Goal: Information Seeking & Learning: Find specific fact

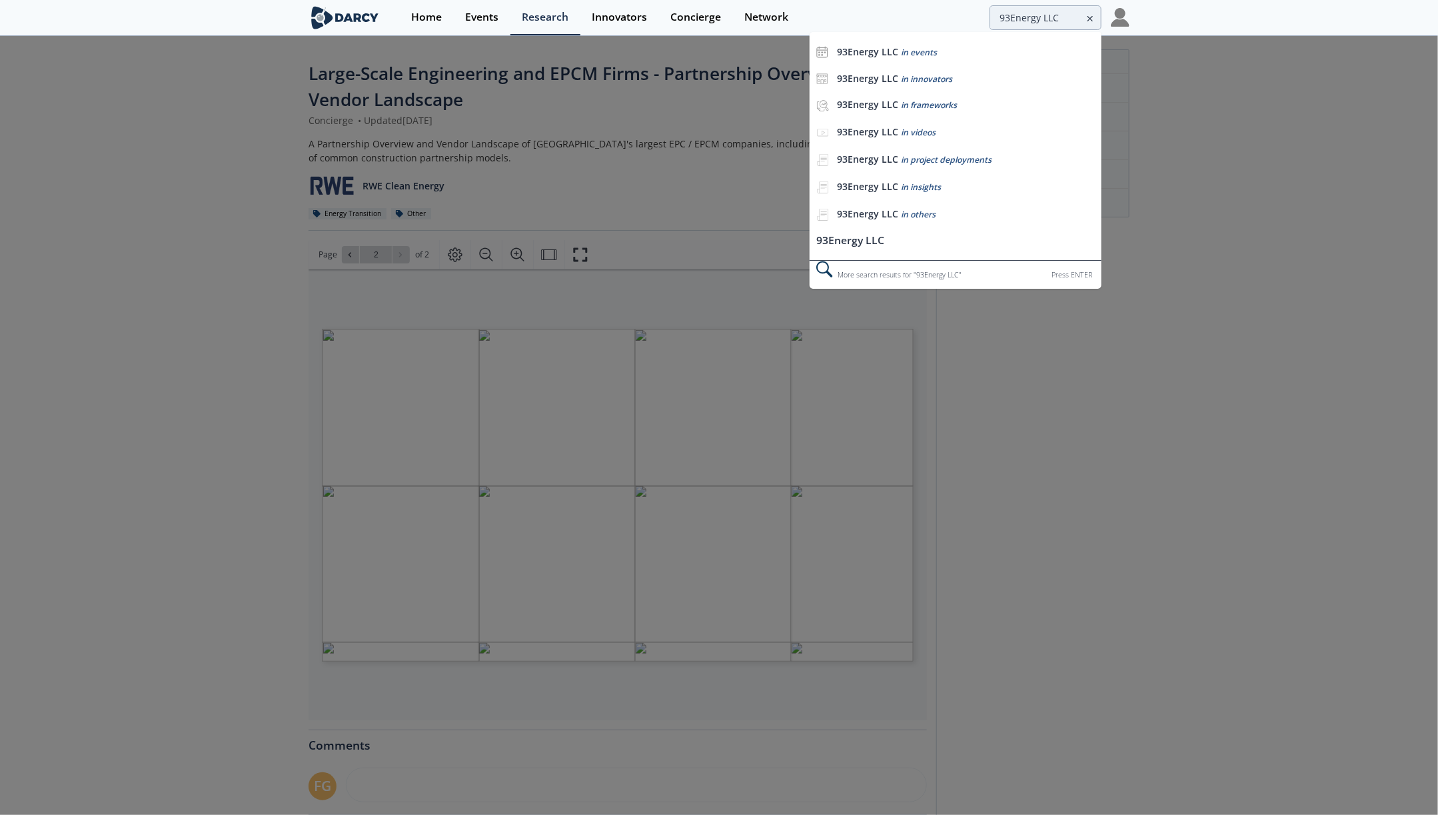
type input "93Energy LLC"
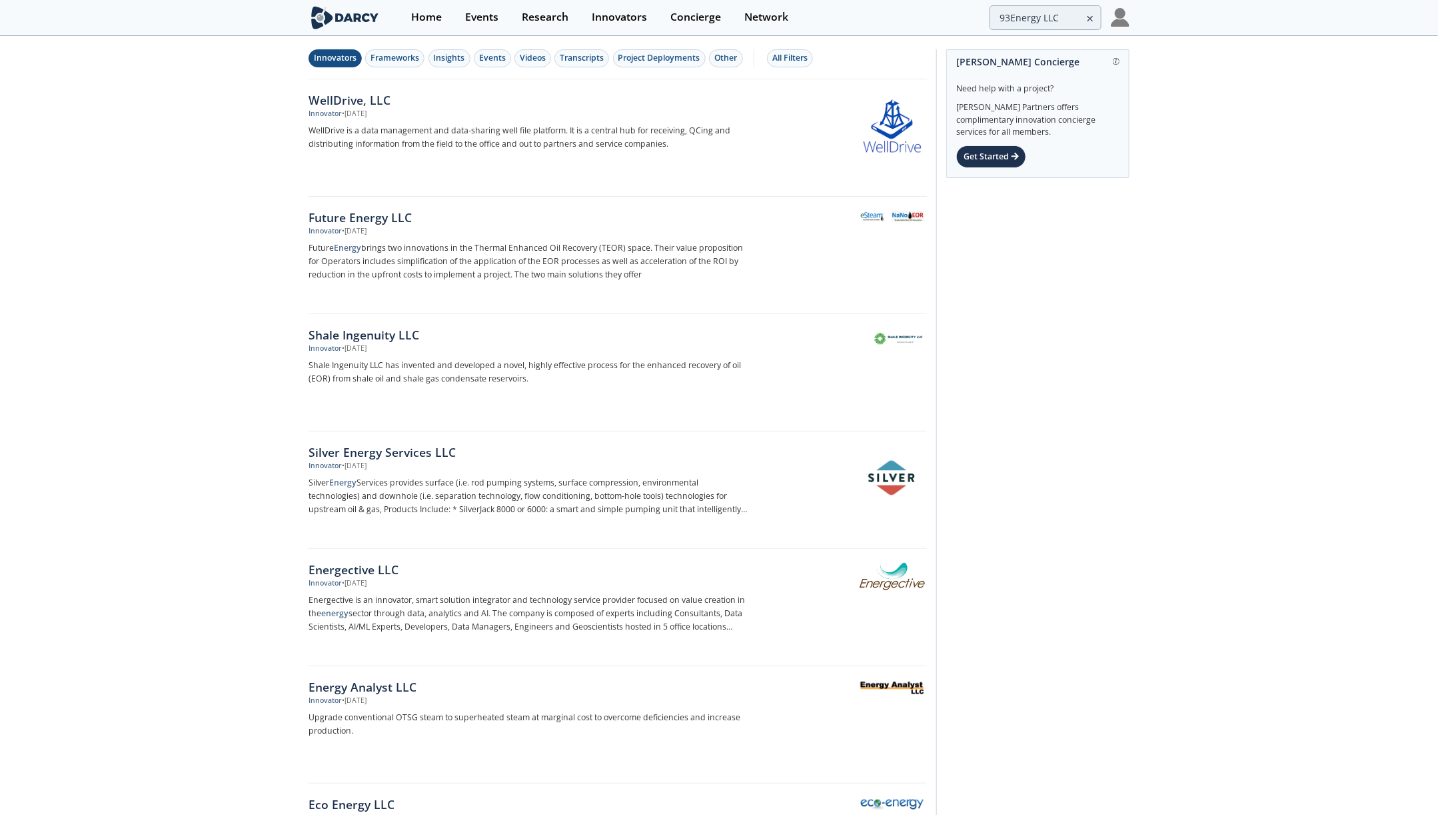
click at [344, 63] on div "Innovators" at bounding box center [335, 58] width 43 height 12
click at [395, 217] on div "Future Energy LLC" at bounding box center [529, 217] width 441 height 17
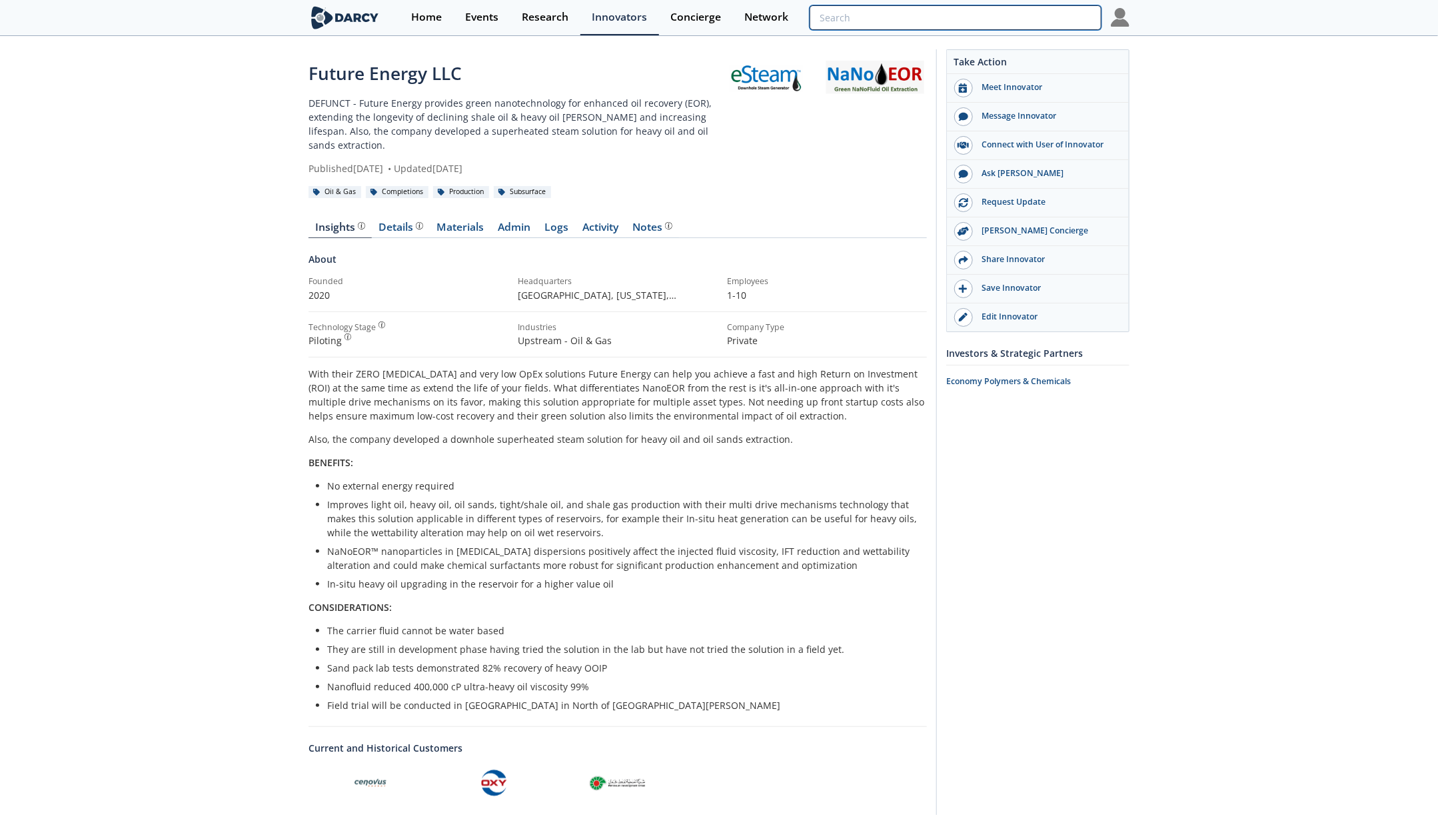
click at [1044, 27] on input "search" at bounding box center [956, 17] width 292 height 25
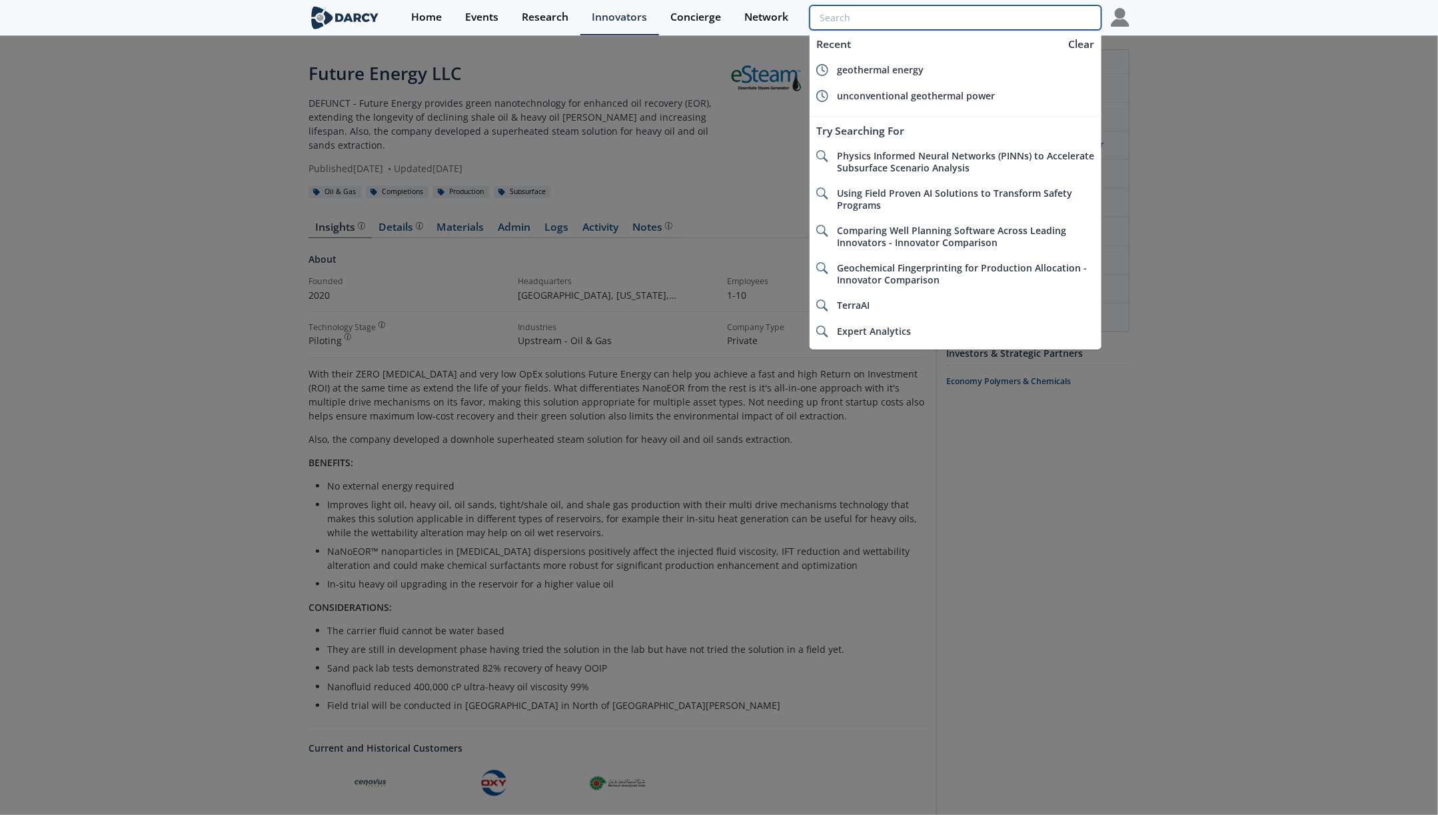
paste input "A-Rent Test Equipment"
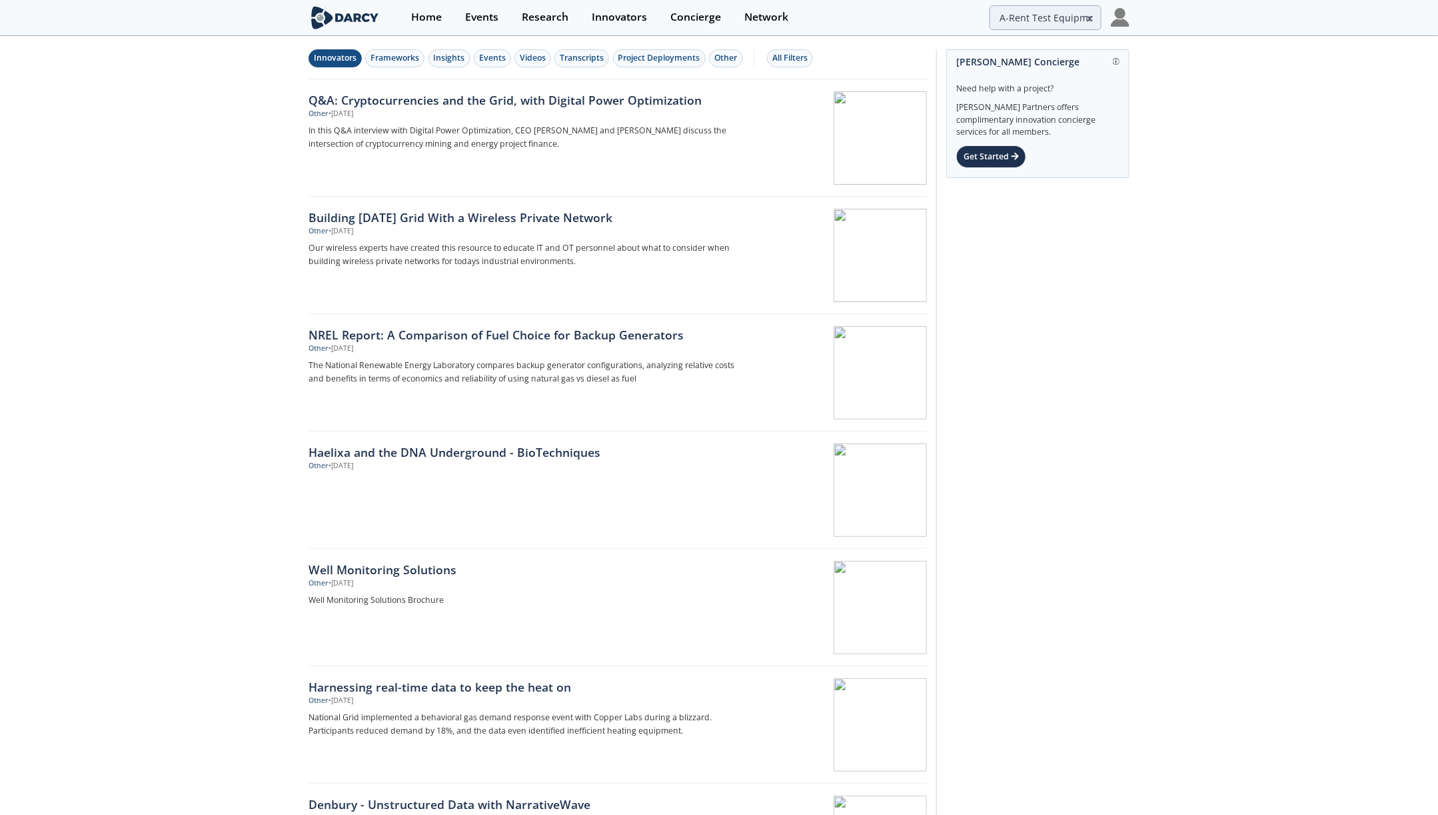
click at [347, 55] on div "Innovators" at bounding box center [335, 58] width 43 height 12
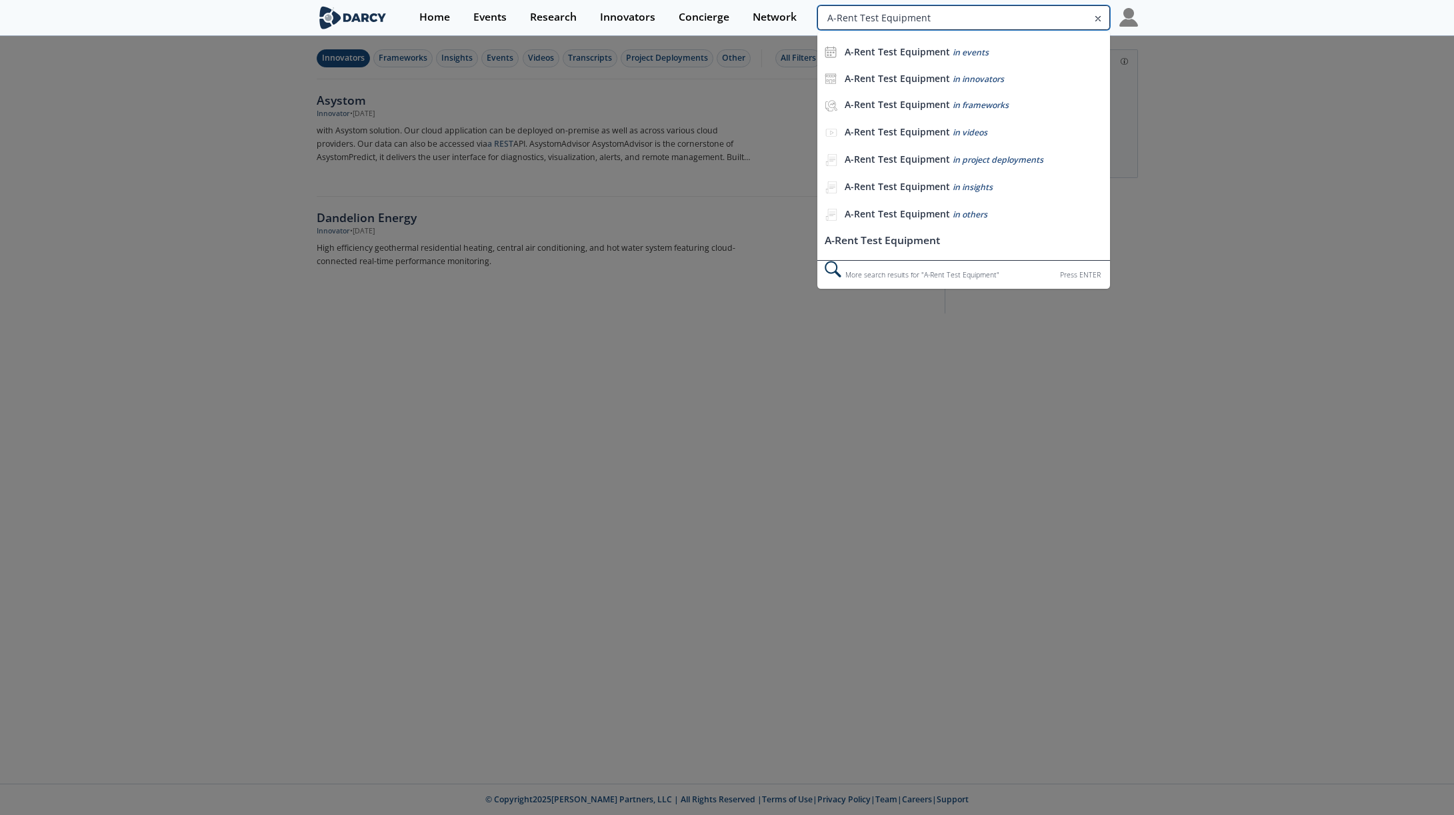
click at [1061, 23] on input "A-Rent Test Equipment" at bounding box center [963, 17] width 292 height 25
drag, startPoint x: 875, startPoint y: 19, endPoint x: 1041, endPoint y: 18, distance: 166.0
click at [1038, 19] on input "A-Rent Test Equipment" at bounding box center [963, 17] width 292 height 25
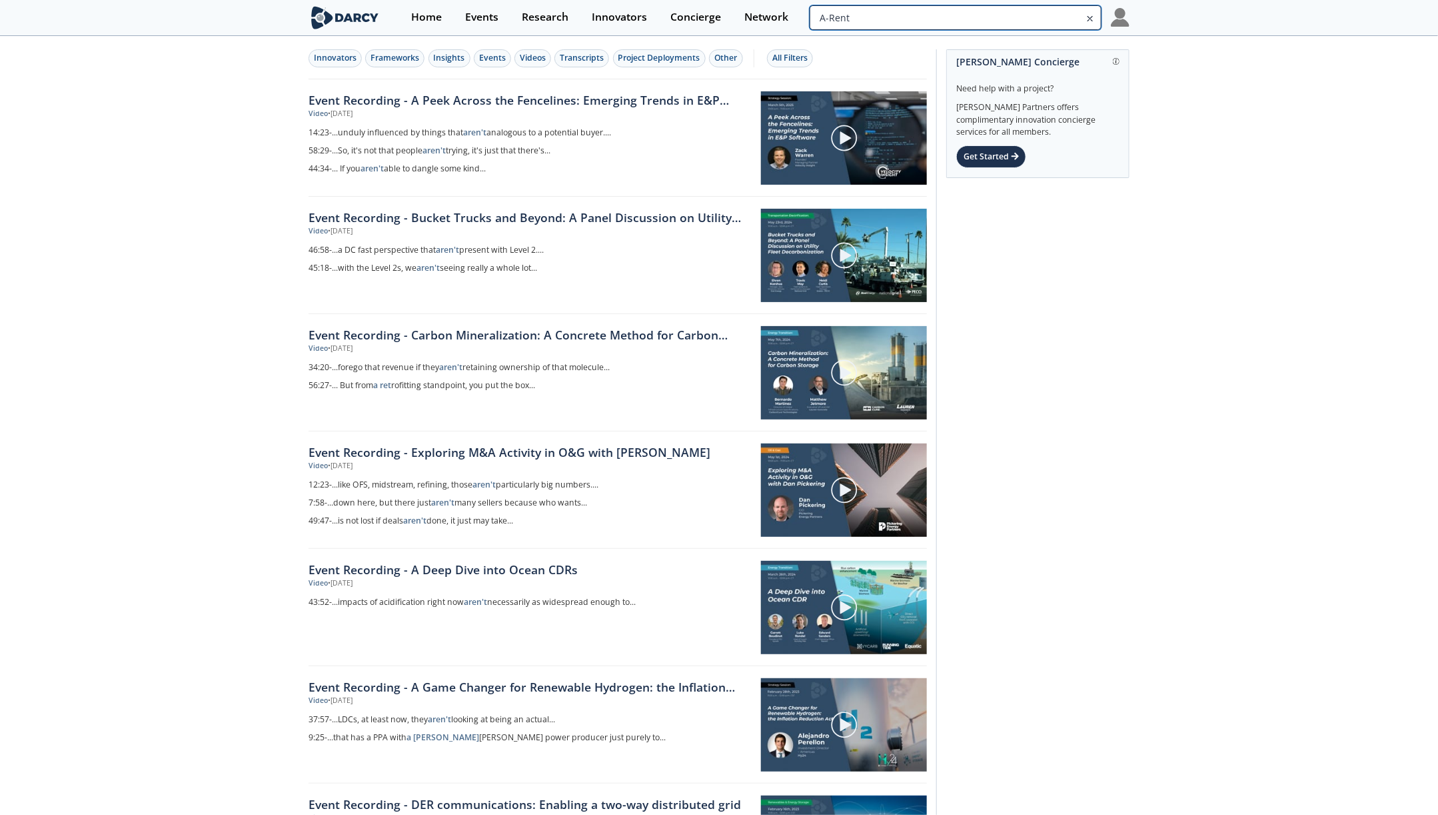
click at [1021, 16] on input "A-Rent" at bounding box center [956, 17] width 292 height 25
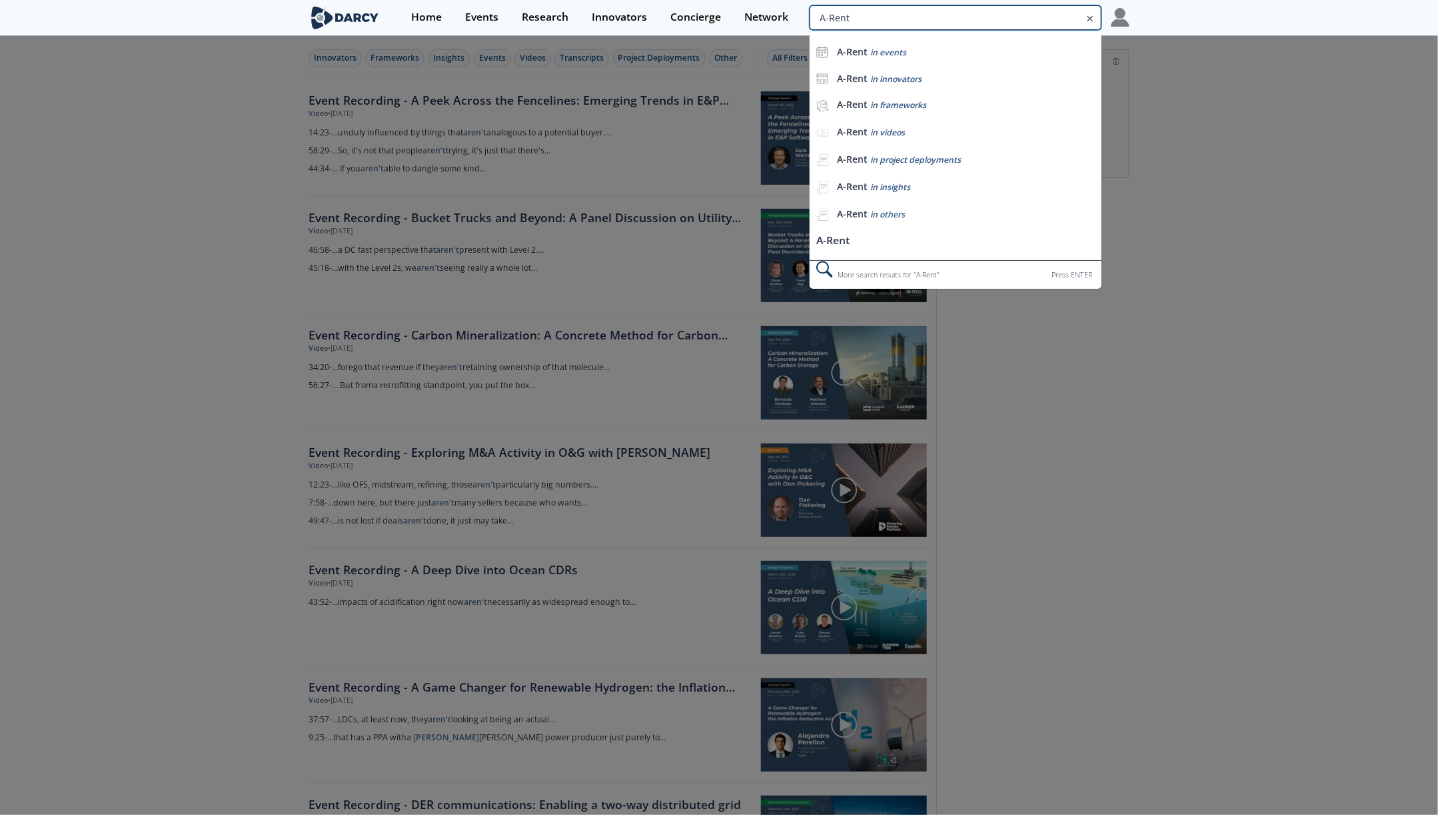
click at [1021, 16] on input "A-Rent" at bounding box center [956, 17] width 292 height 25
paste input "123 Systems, LLC."
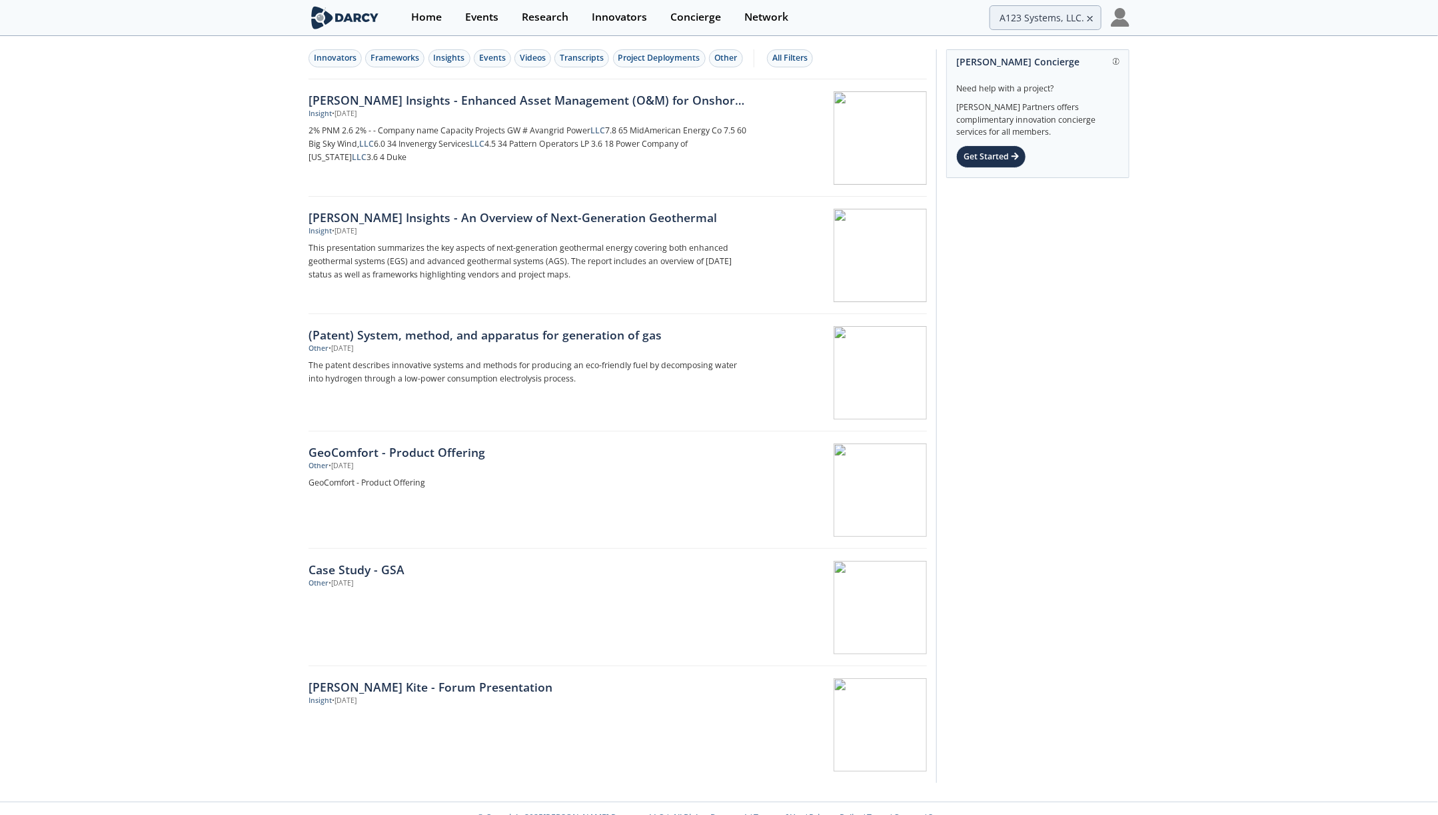
click at [323, 67] on div "Innovators Frameworks Insights Events Videos Transcripts Project Deployments Ot…" at bounding box center [618, 58] width 619 height 42
click at [1048, 11] on input "A123 Systems, LLC." at bounding box center [956, 17] width 292 height 25
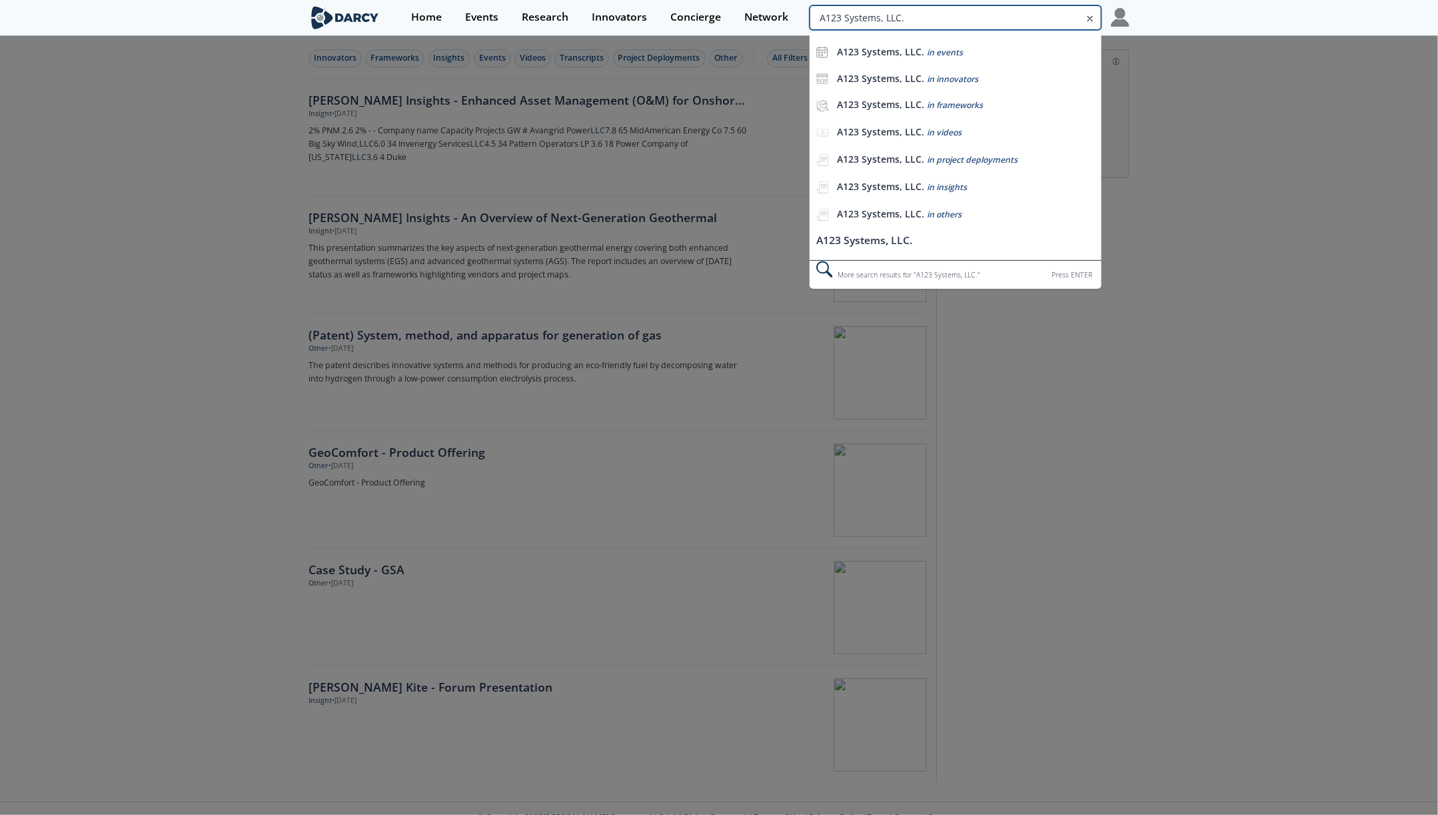
drag, startPoint x: 877, startPoint y: 17, endPoint x: 1011, endPoint y: 17, distance: 134.6
click at [1011, 17] on input "A123 Systems, LLC." at bounding box center [956, 17] width 292 height 25
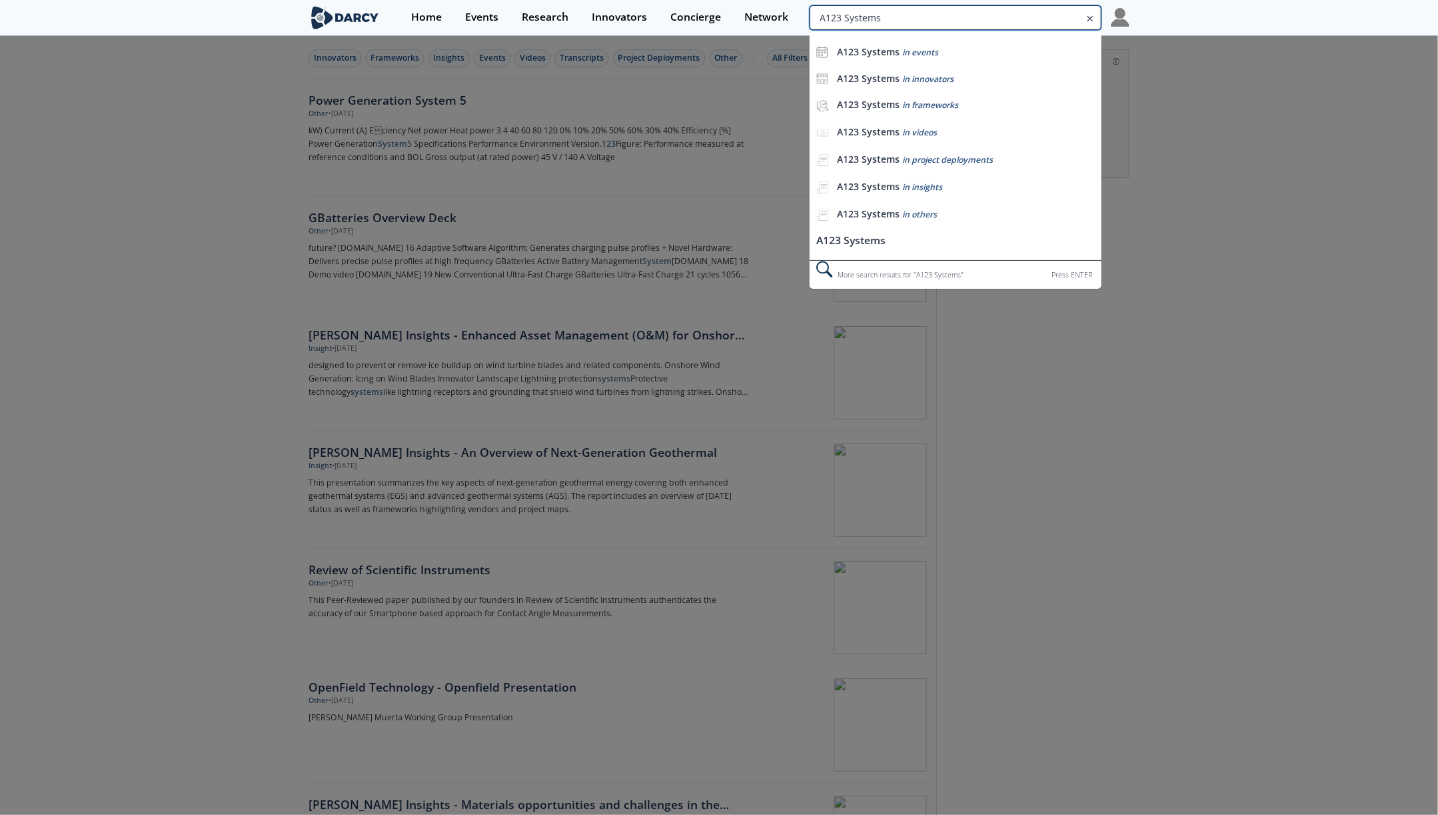
drag, startPoint x: 1017, startPoint y: 16, endPoint x: 1124, endPoint y: 18, distance: 106.7
click at [1124, 18] on div "Home Events Research Innovators Concierge Network A123 Systems A123 Systems in …" at bounding box center [765, 17] width 730 height 35
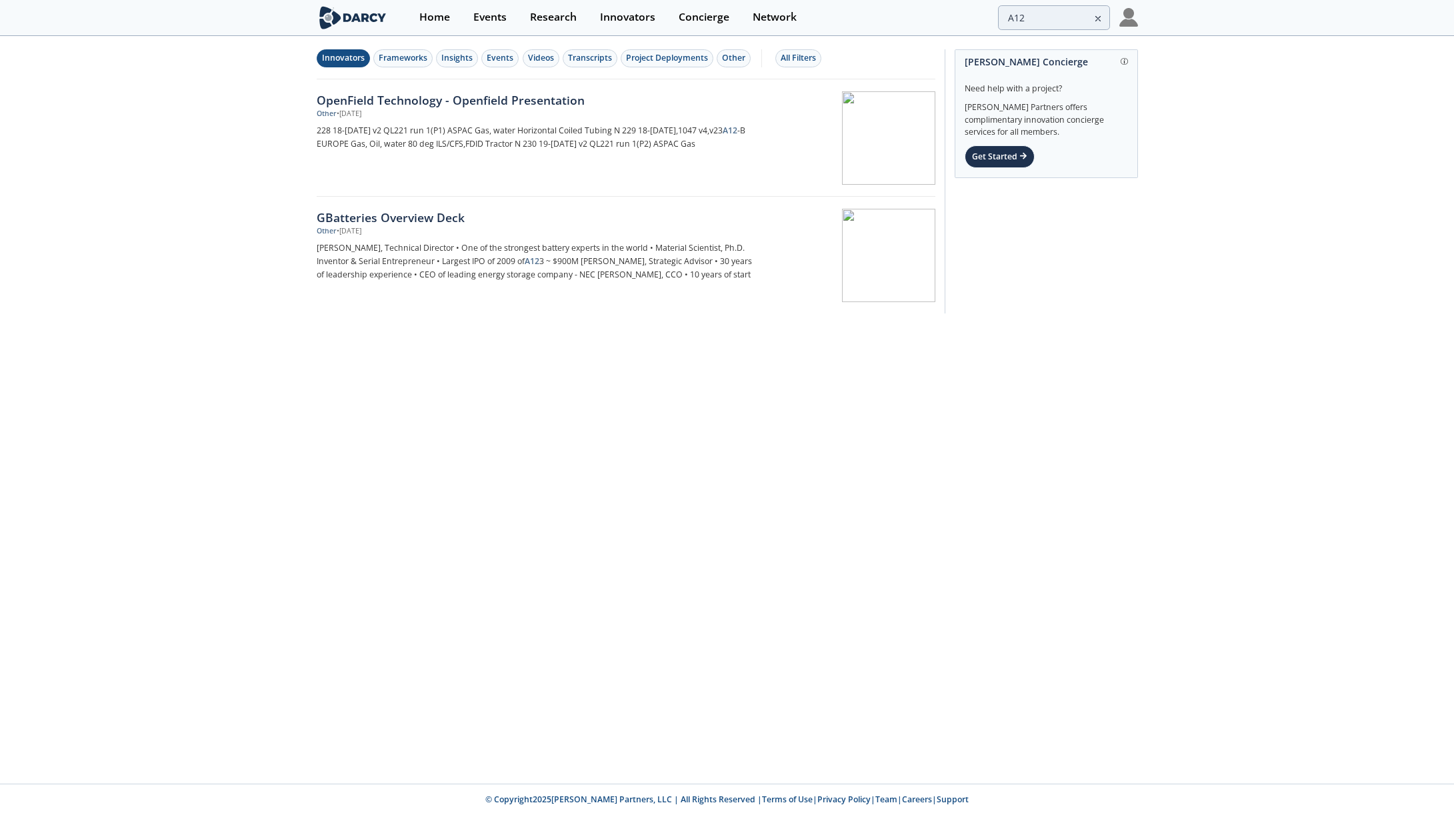
click at [368, 56] on button "Innovators" at bounding box center [343, 58] width 53 height 18
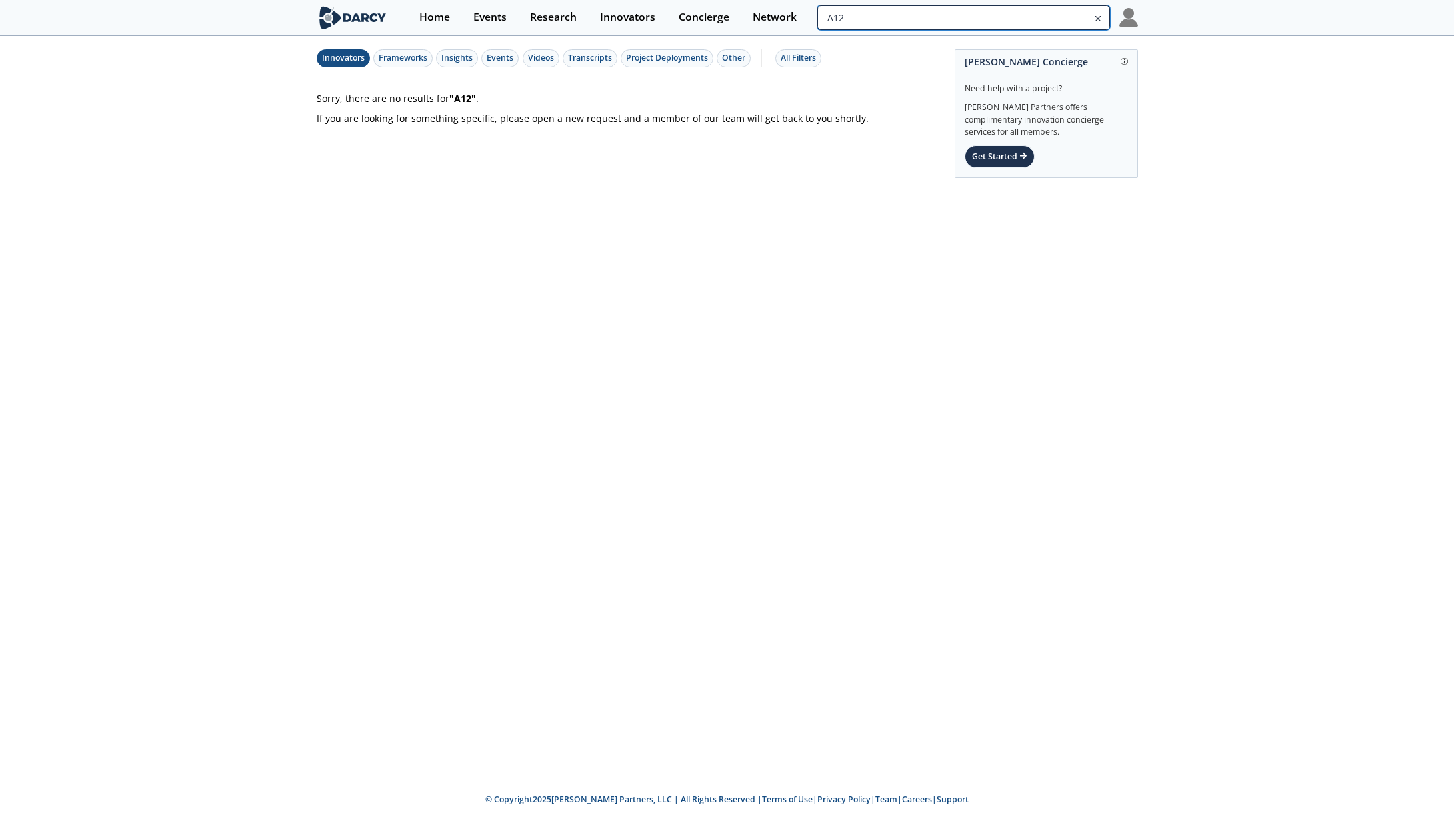
click at [1035, 22] on input "A12" at bounding box center [963, 17] width 292 height 25
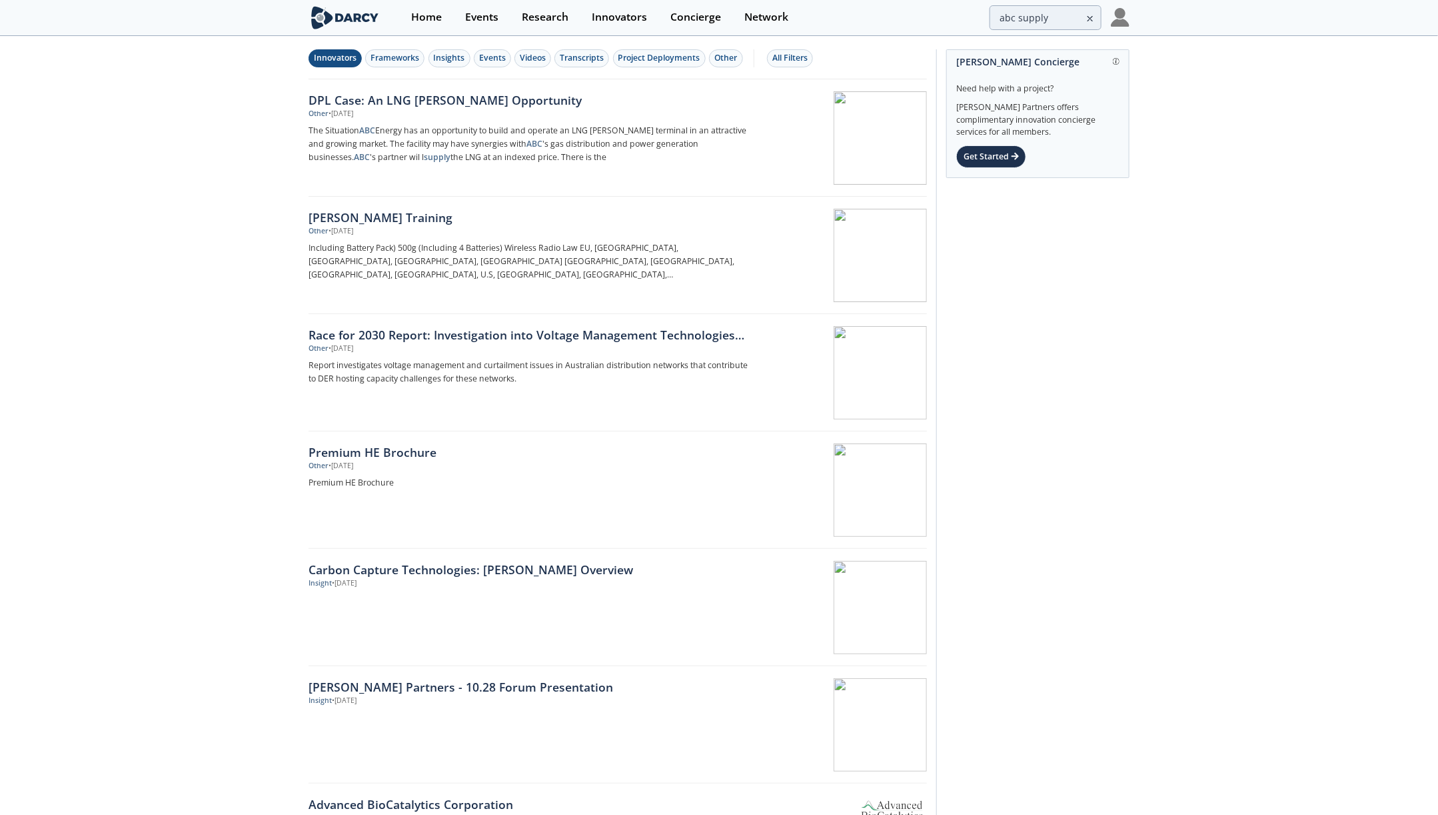
click at [349, 54] on div "Innovators" at bounding box center [335, 58] width 43 height 12
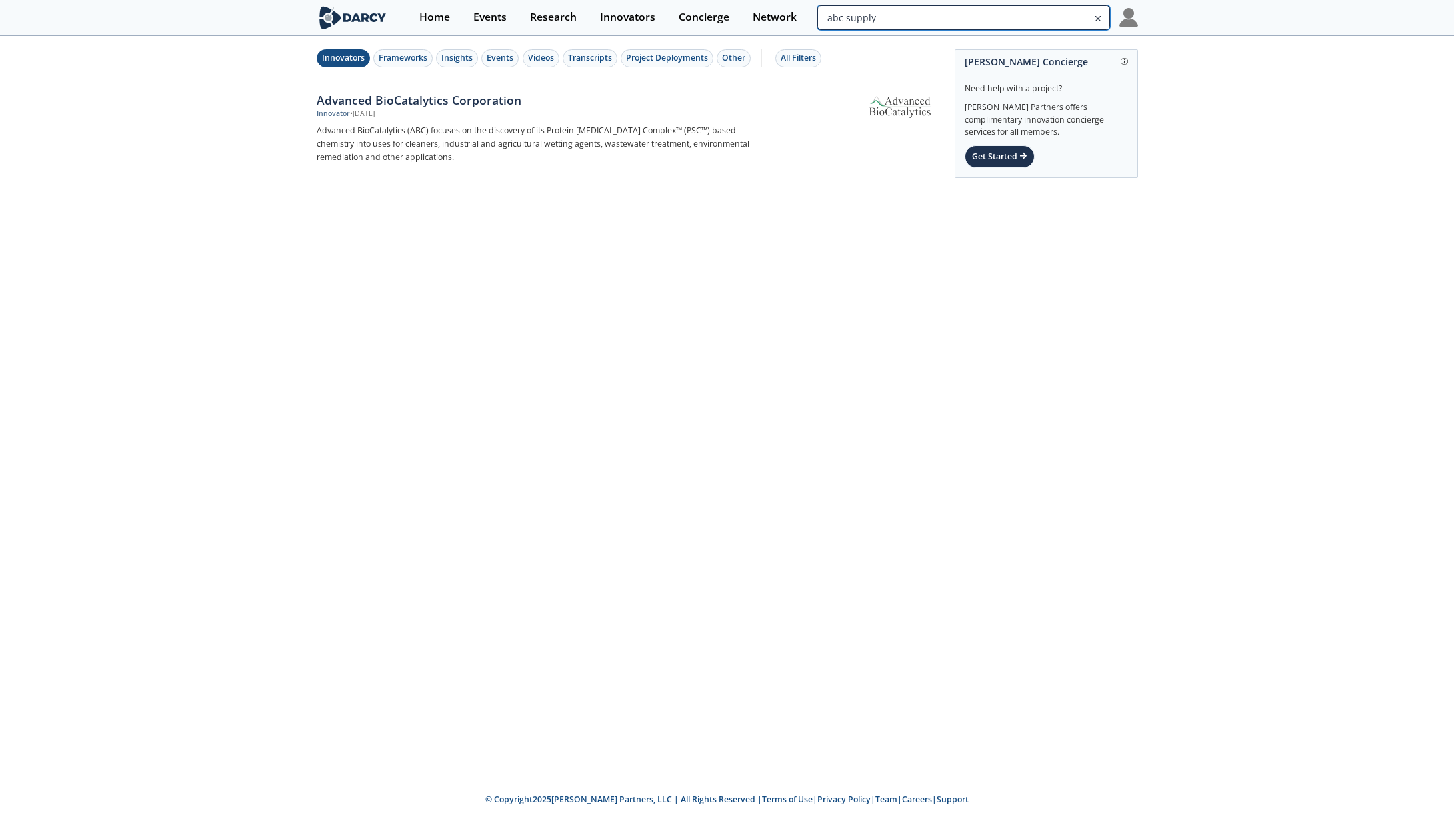
click at [1041, 21] on input "abc supply" at bounding box center [963, 17] width 292 height 25
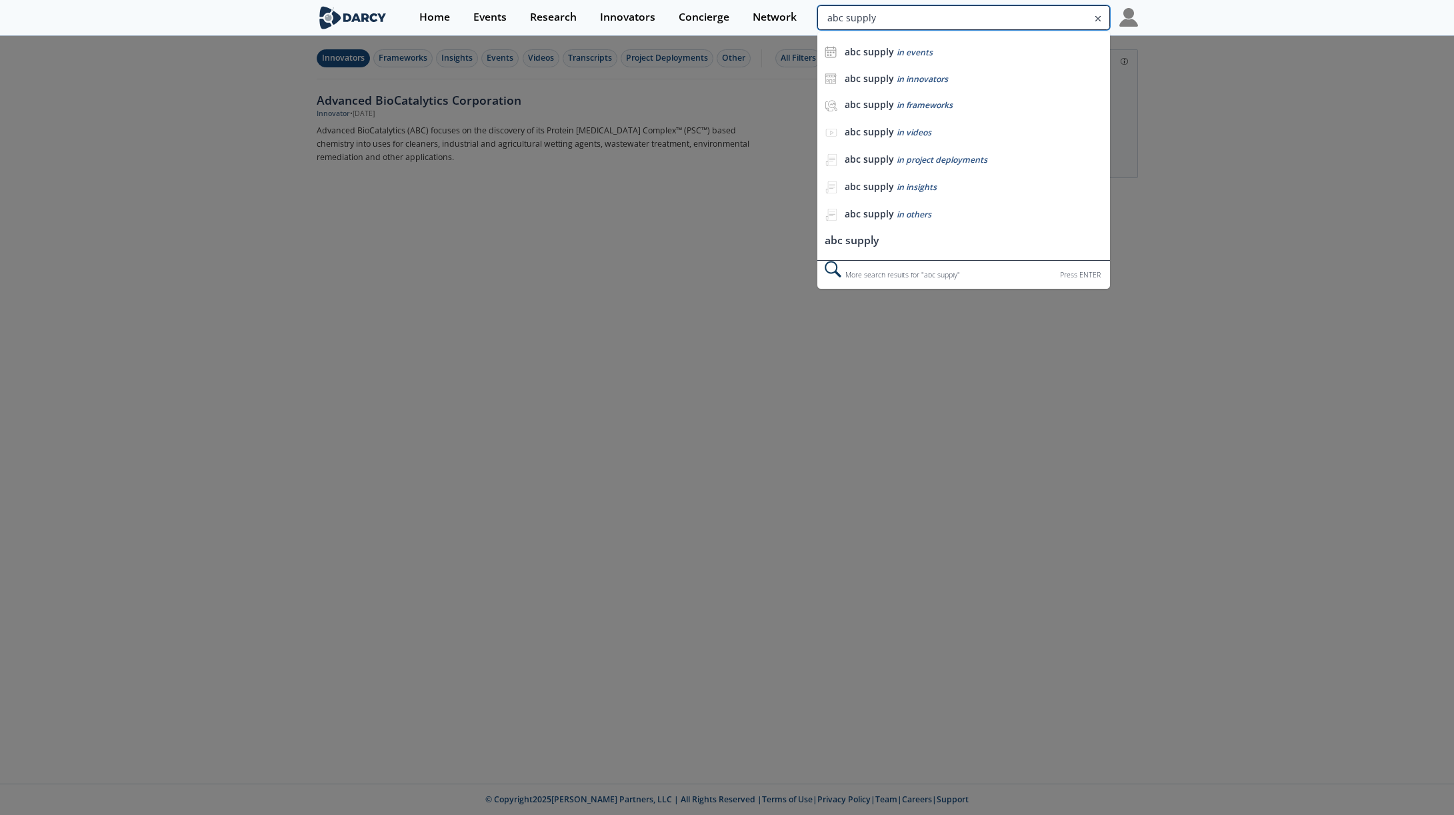
click at [1041, 21] on input "abc supply" at bounding box center [963, 17] width 292 height 25
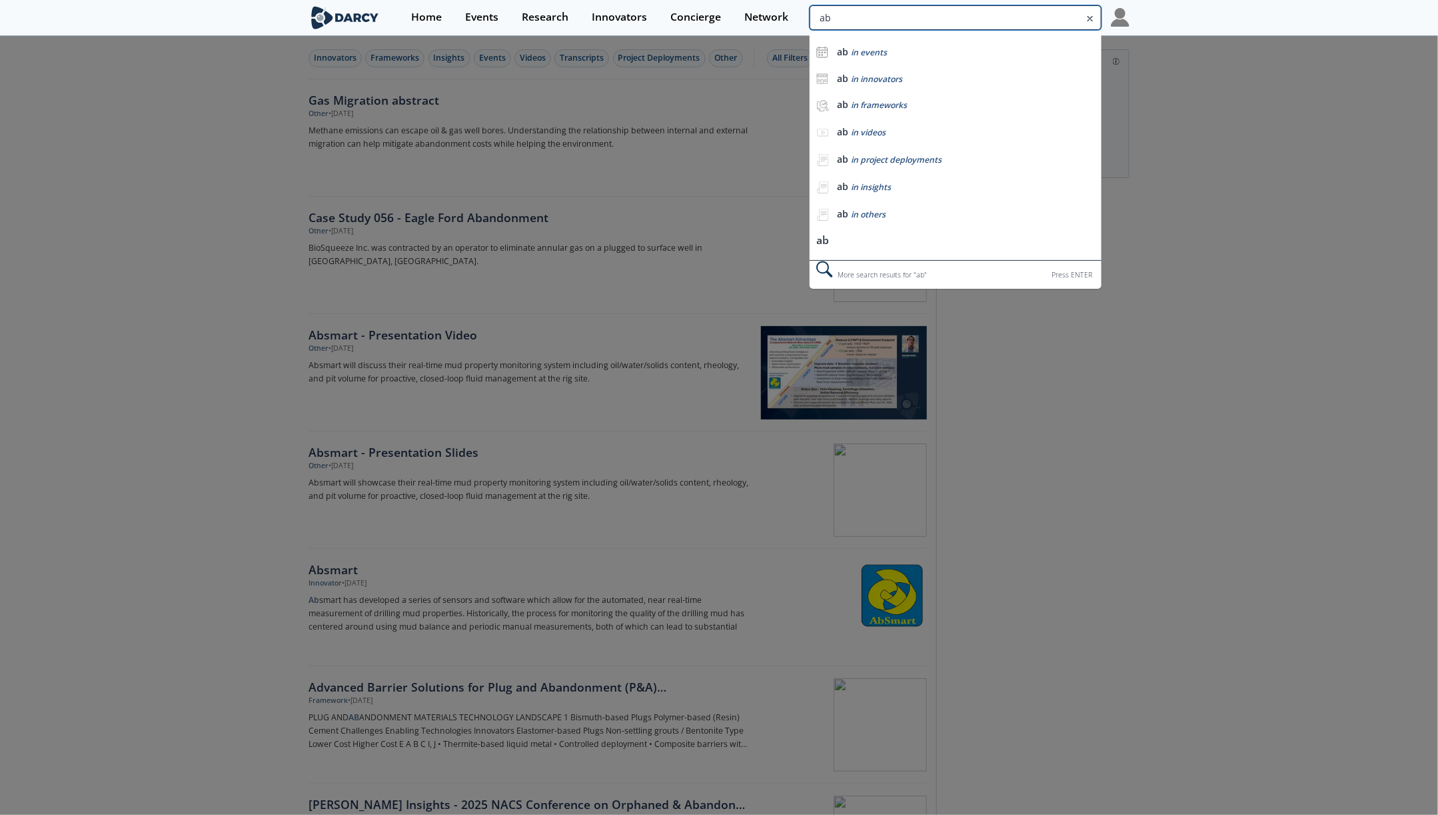
click at [1035, 21] on input "ab" at bounding box center [956, 17] width 292 height 25
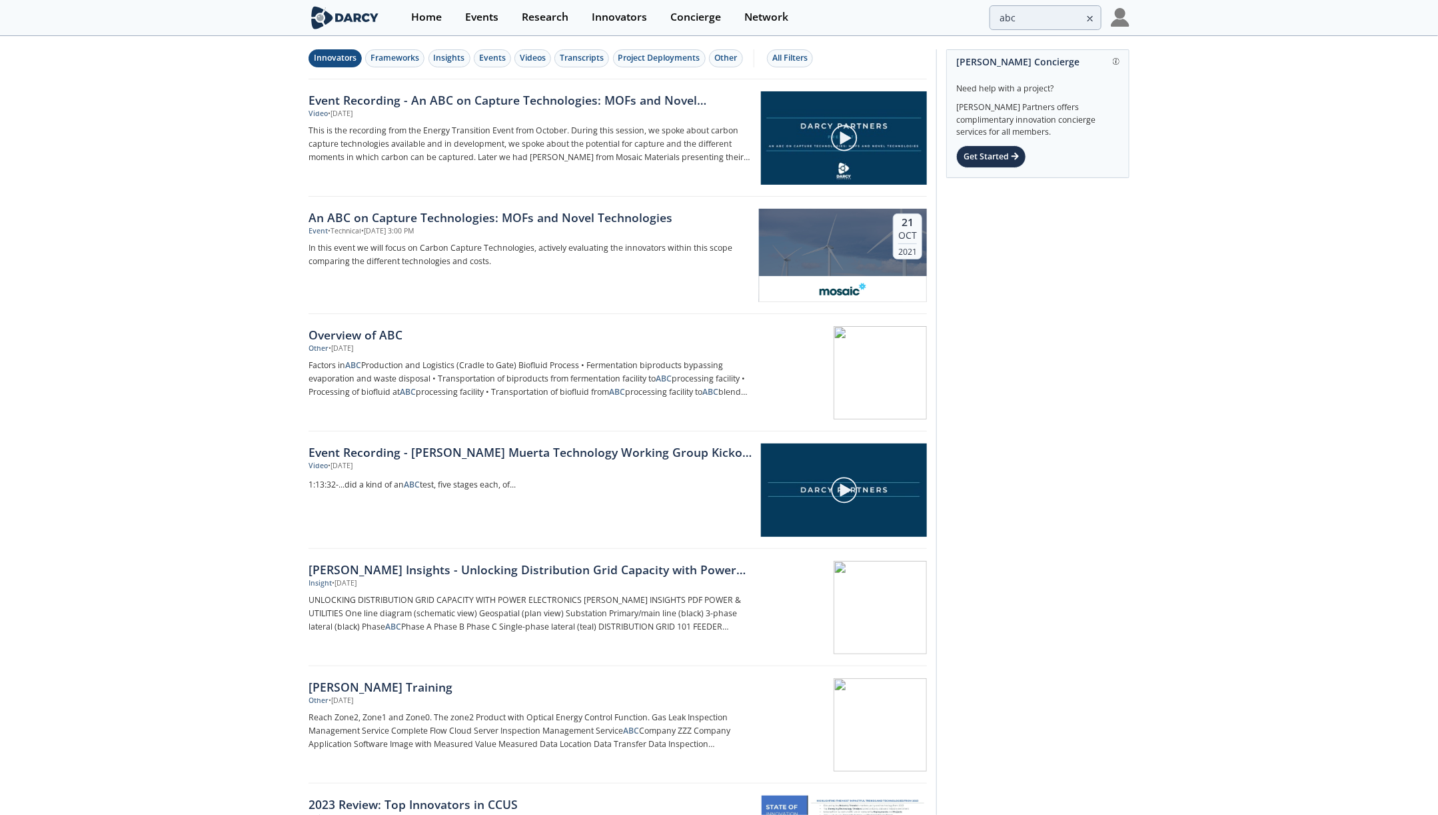
click at [315, 62] on div "Innovators" at bounding box center [335, 58] width 43 height 12
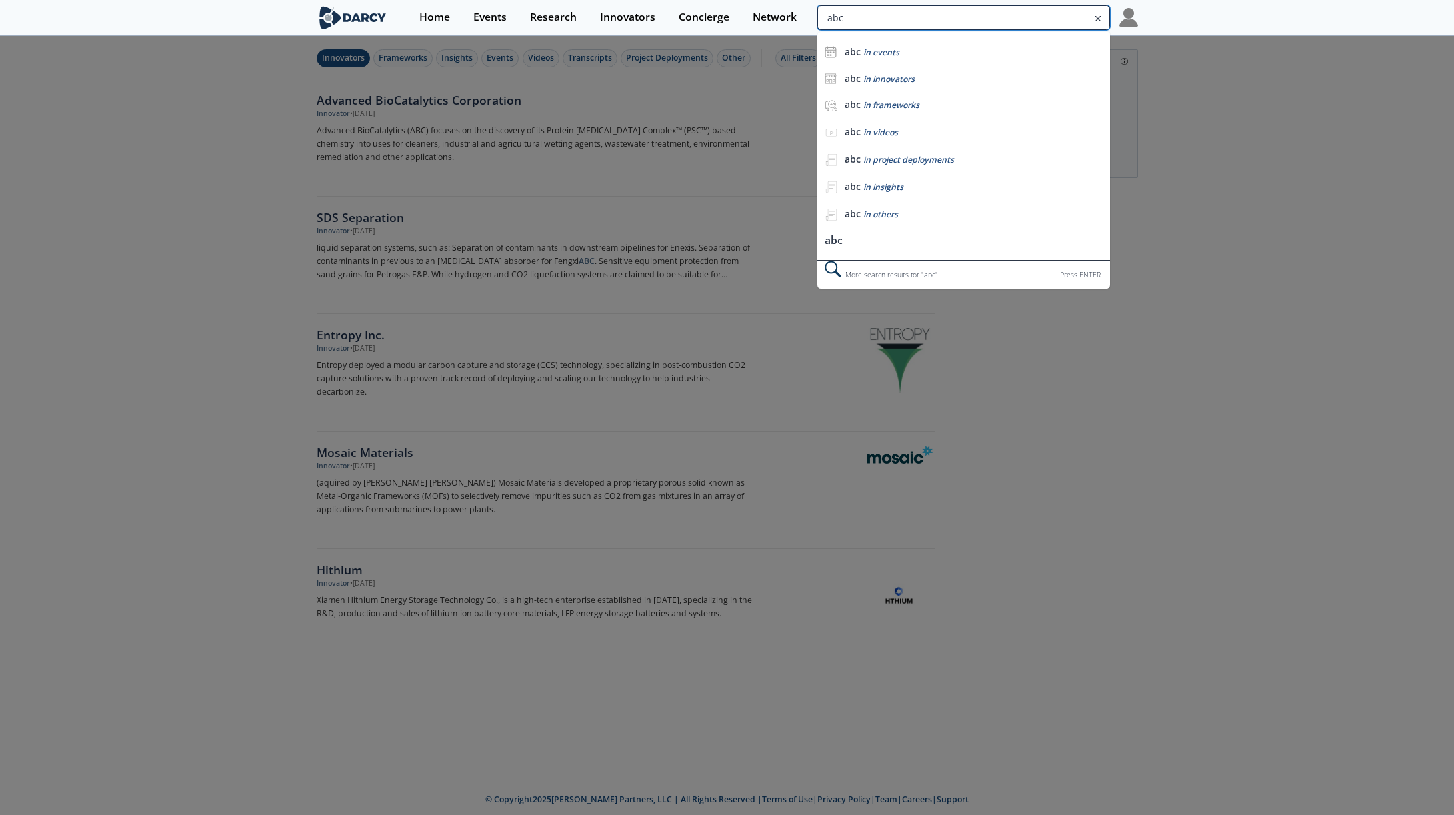
click at [1020, 20] on input "abc" at bounding box center [963, 17] width 292 height 25
paste input "Above Surveying In"
type input "Above Surveying Inc"
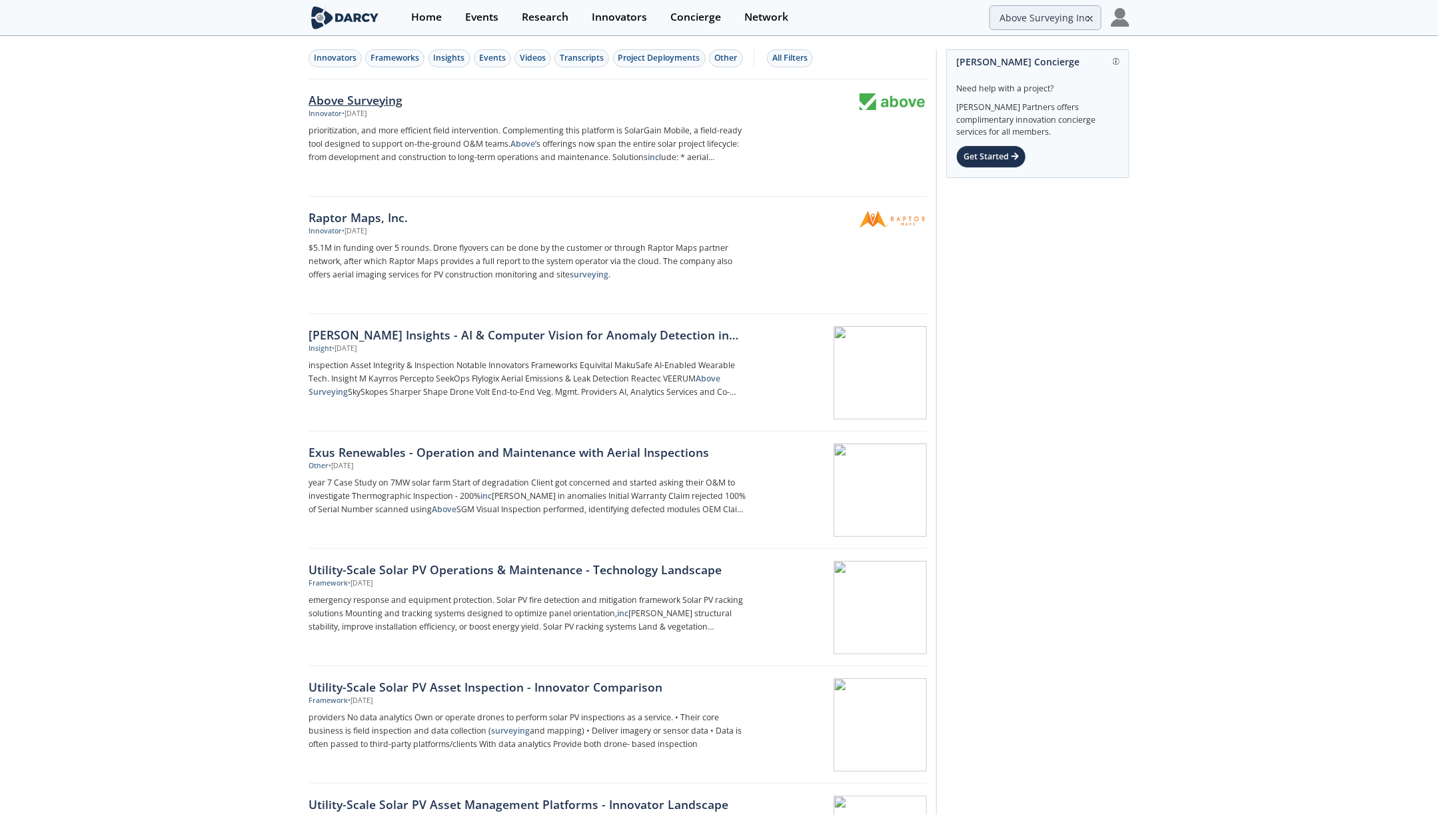
click at [395, 105] on div "Above Surveying" at bounding box center [529, 99] width 441 height 17
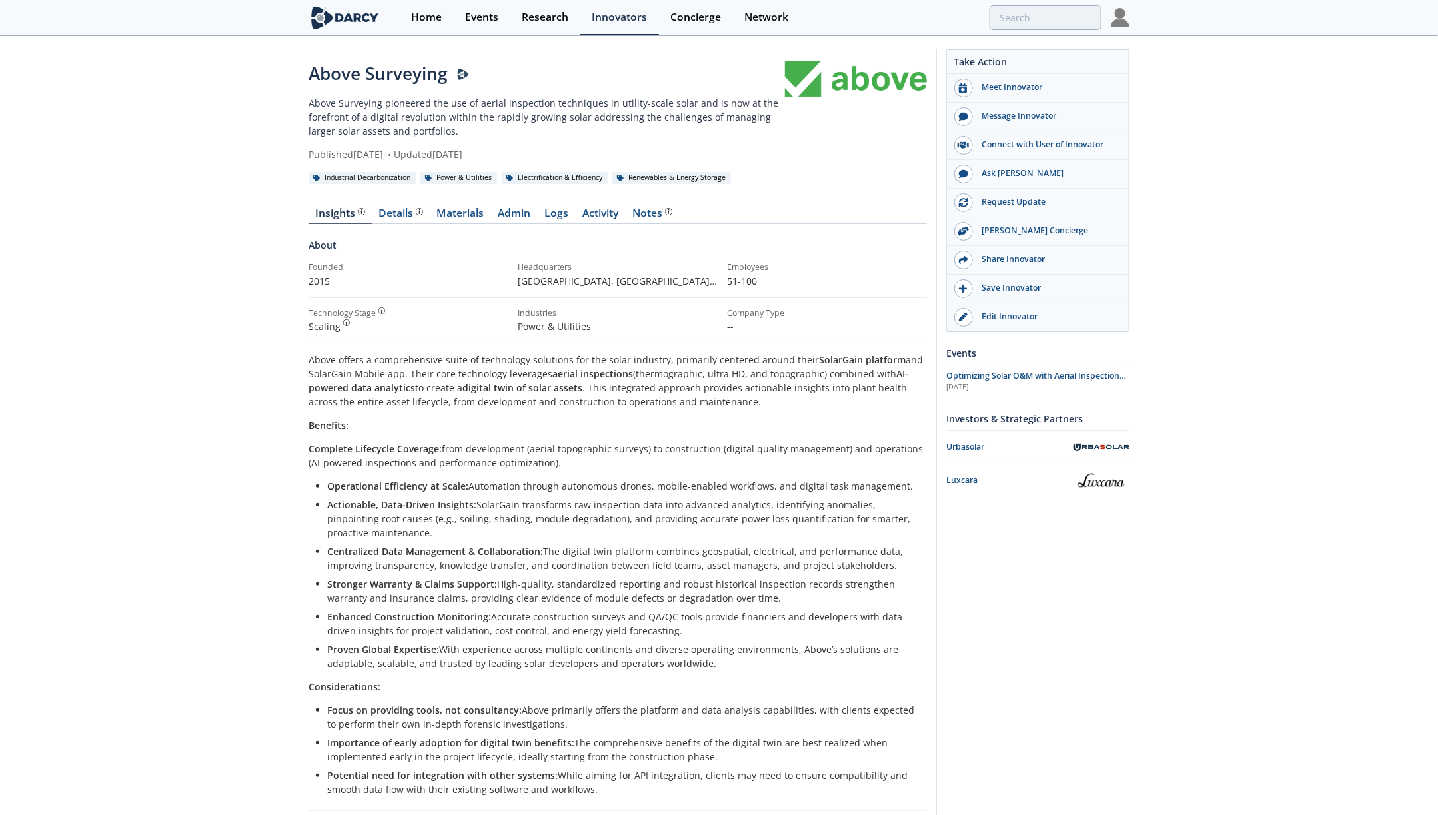
click at [540, 79] on div "Above Surveying" at bounding box center [547, 74] width 477 height 26
click at [540, 115] on p "Above Surveying pioneered the use of aerial inspection techniques in utility-sc…" at bounding box center [547, 117] width 477 height 42
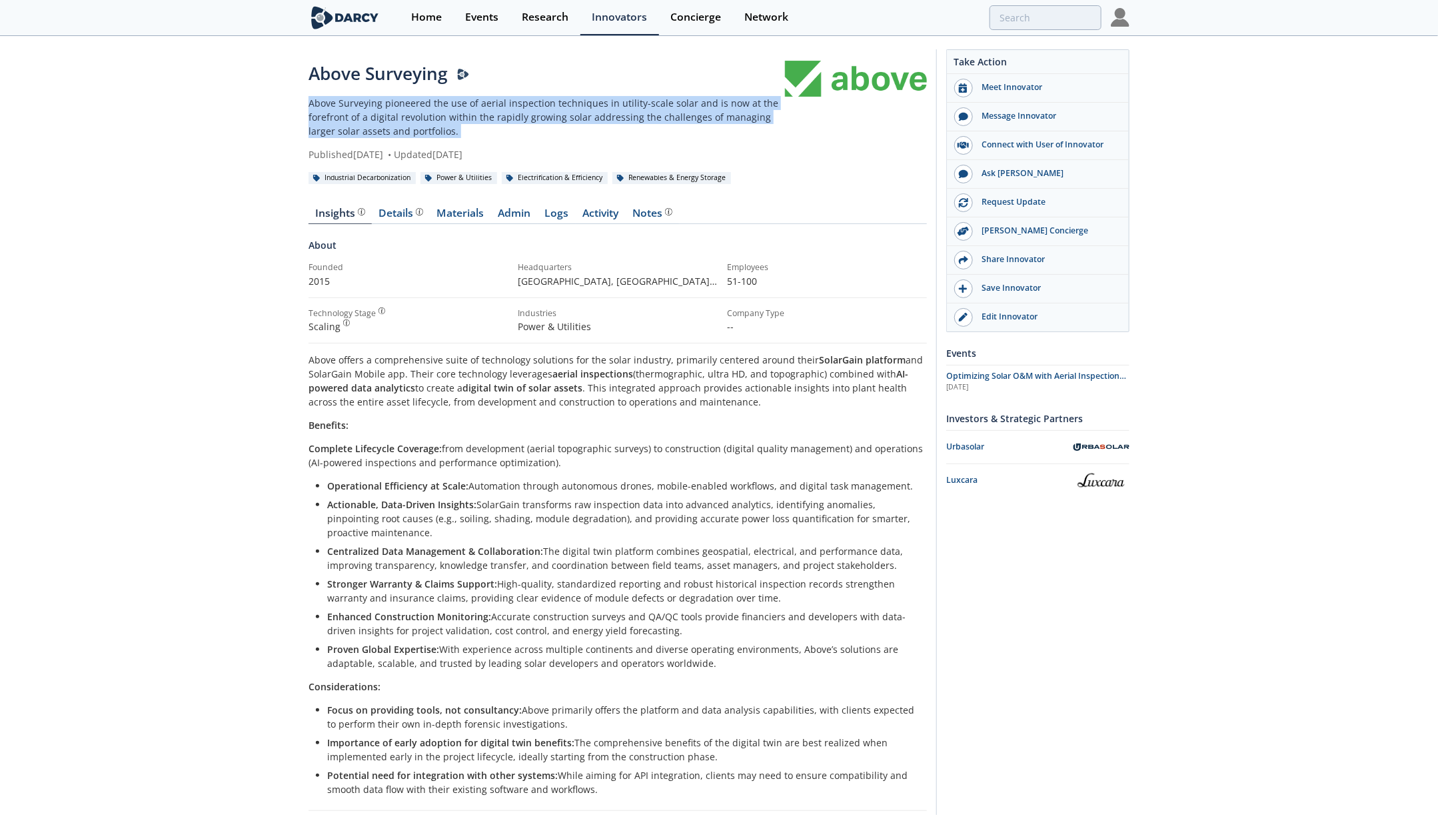
click at [540, 115] on p "Above Surveying pioneered the use of aerial inspection techniques in utility-sc…" at bounding box center [547, 117] width 477 height 42
copy div "Above Surveying pioneered the use of aerial inspection techniques in utility-sc…"
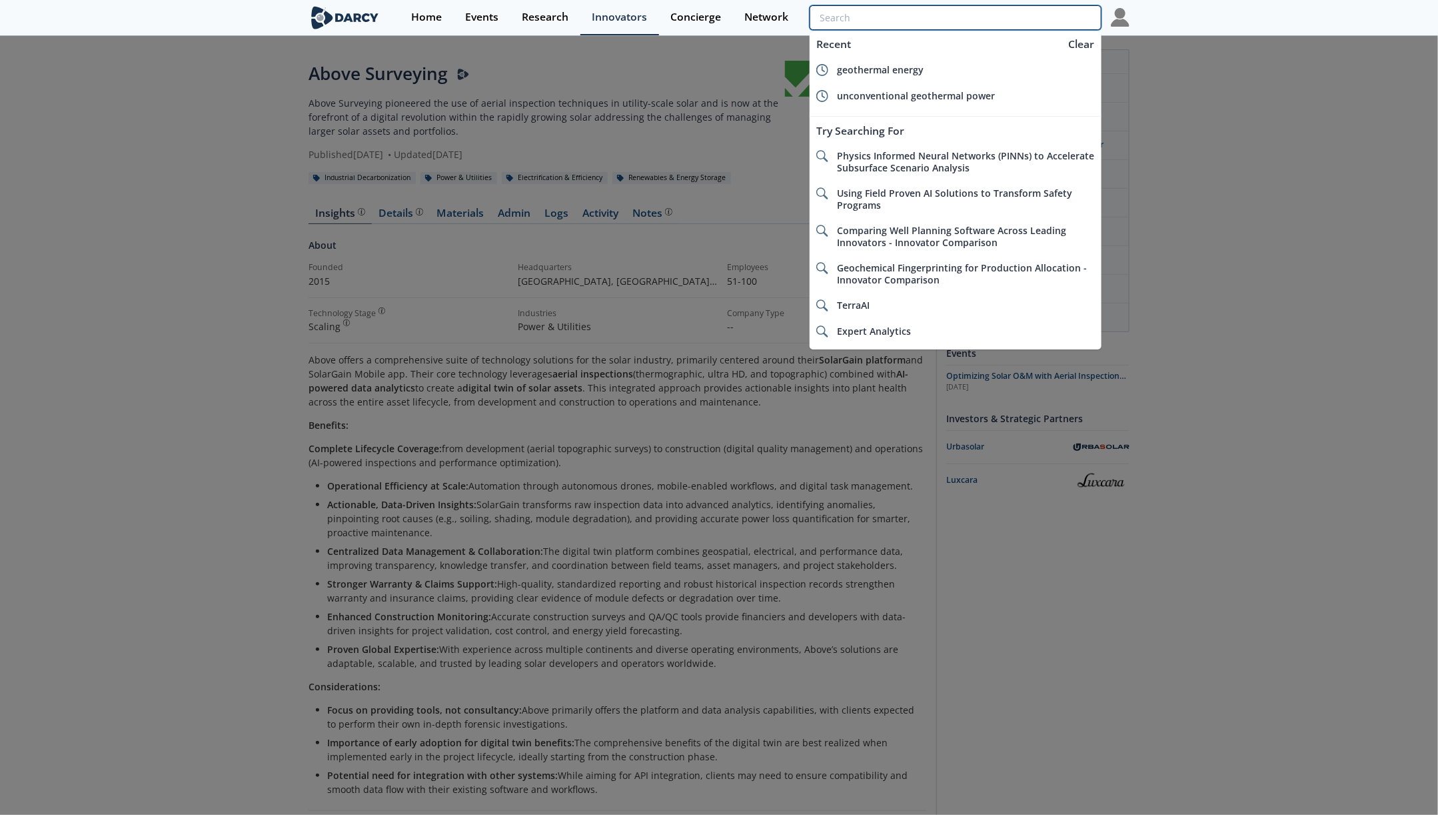
click at [1040, 14] on input "search" at bounding box center [956, 17] width 292 height 25
paste input "Accuenergy"
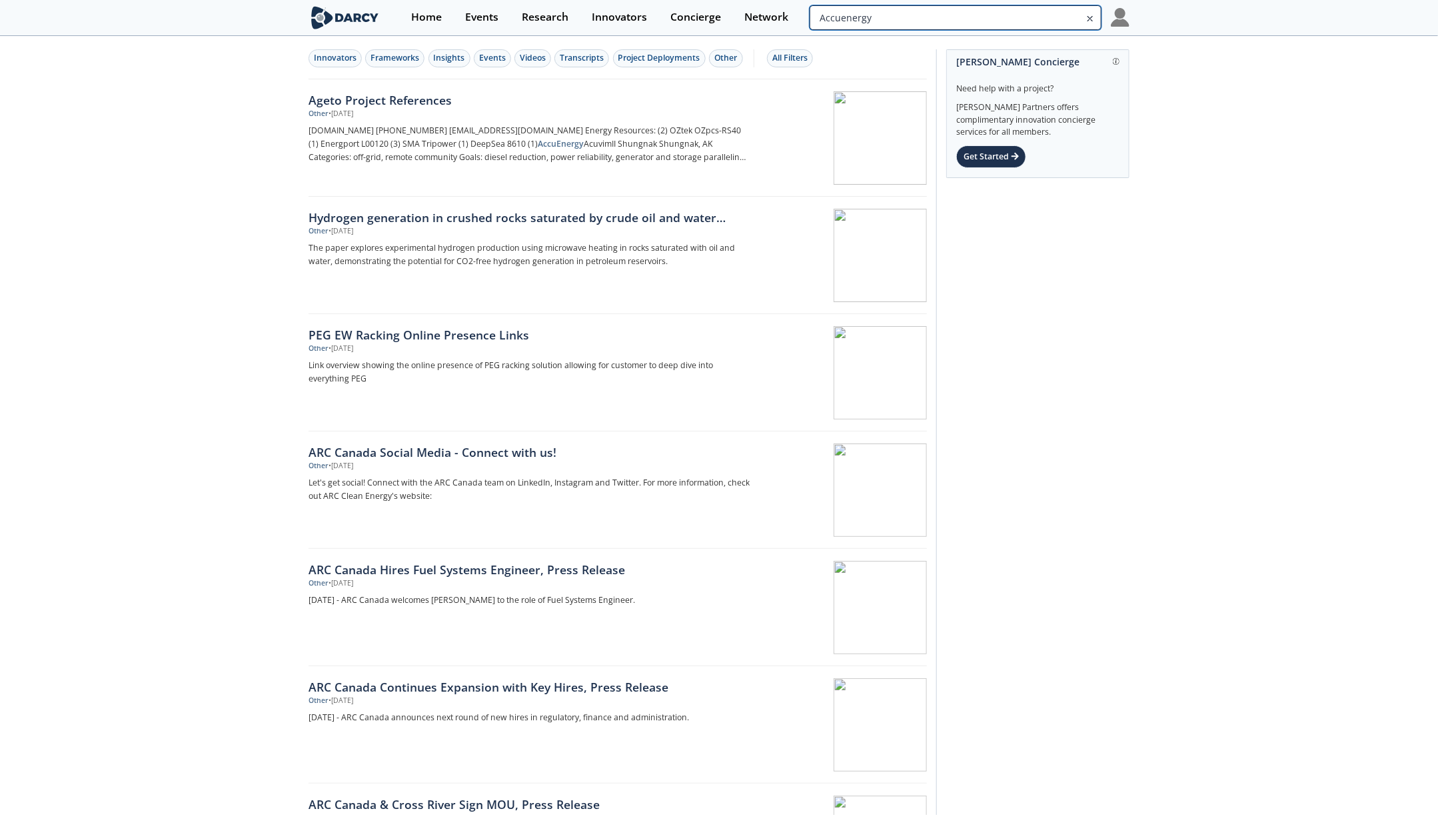
click at [1032, 28] on input "Accuenergy" at bounding box center [956, 17] width 292 height 25
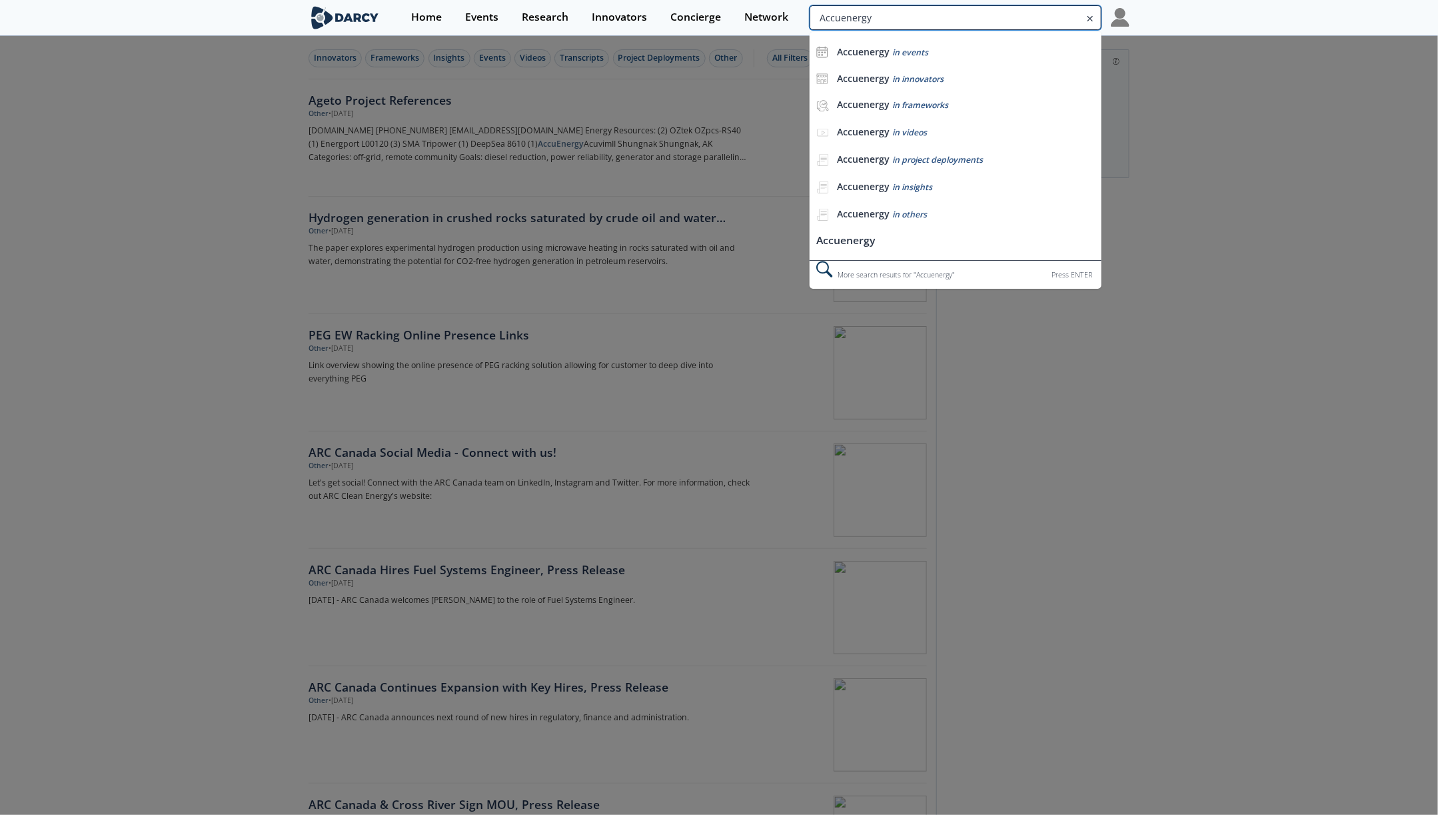
click at [1032, 28] on input "Accuenergy" at bounding box center [956, 17] width 292 height 25
type input "E"
type input "ACE en"
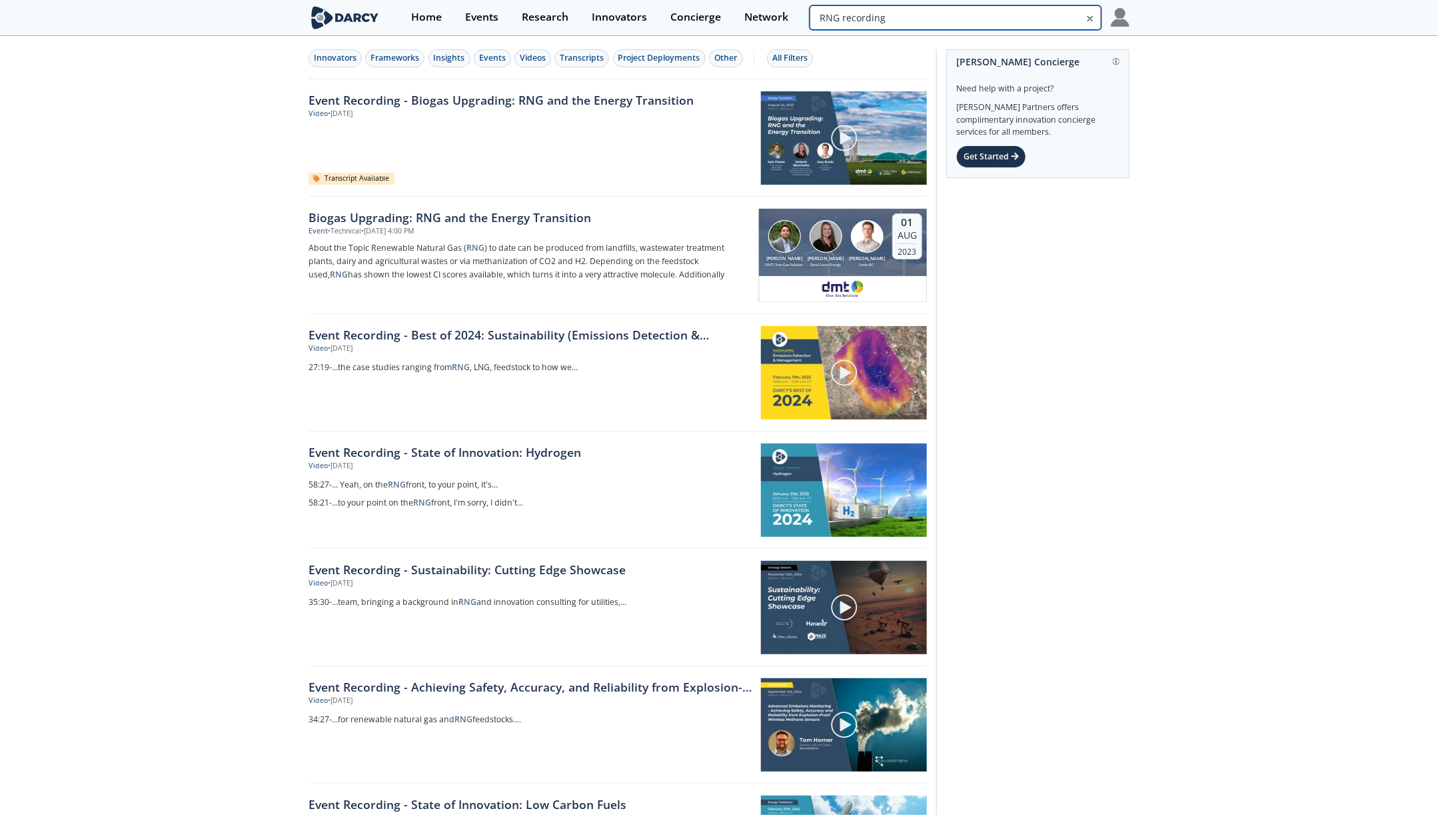
click at [1028, 11] on input "RNG recording" at bounding box center [956, 17] width 292 height 25
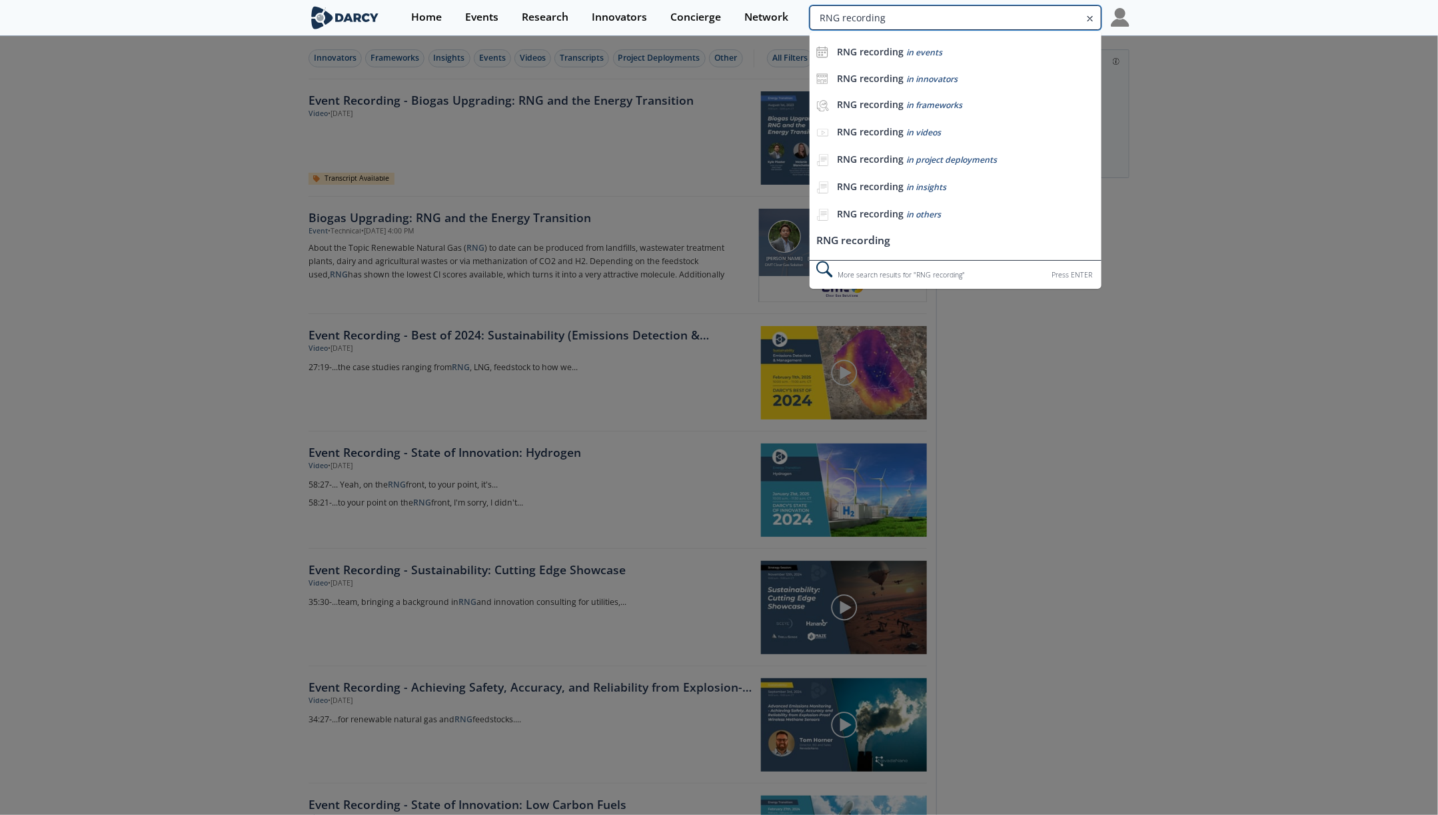
click at [1028, 11] on input "RNG recording" at bounding box center [956, 17] width 292 height 25
type input "accure battery"
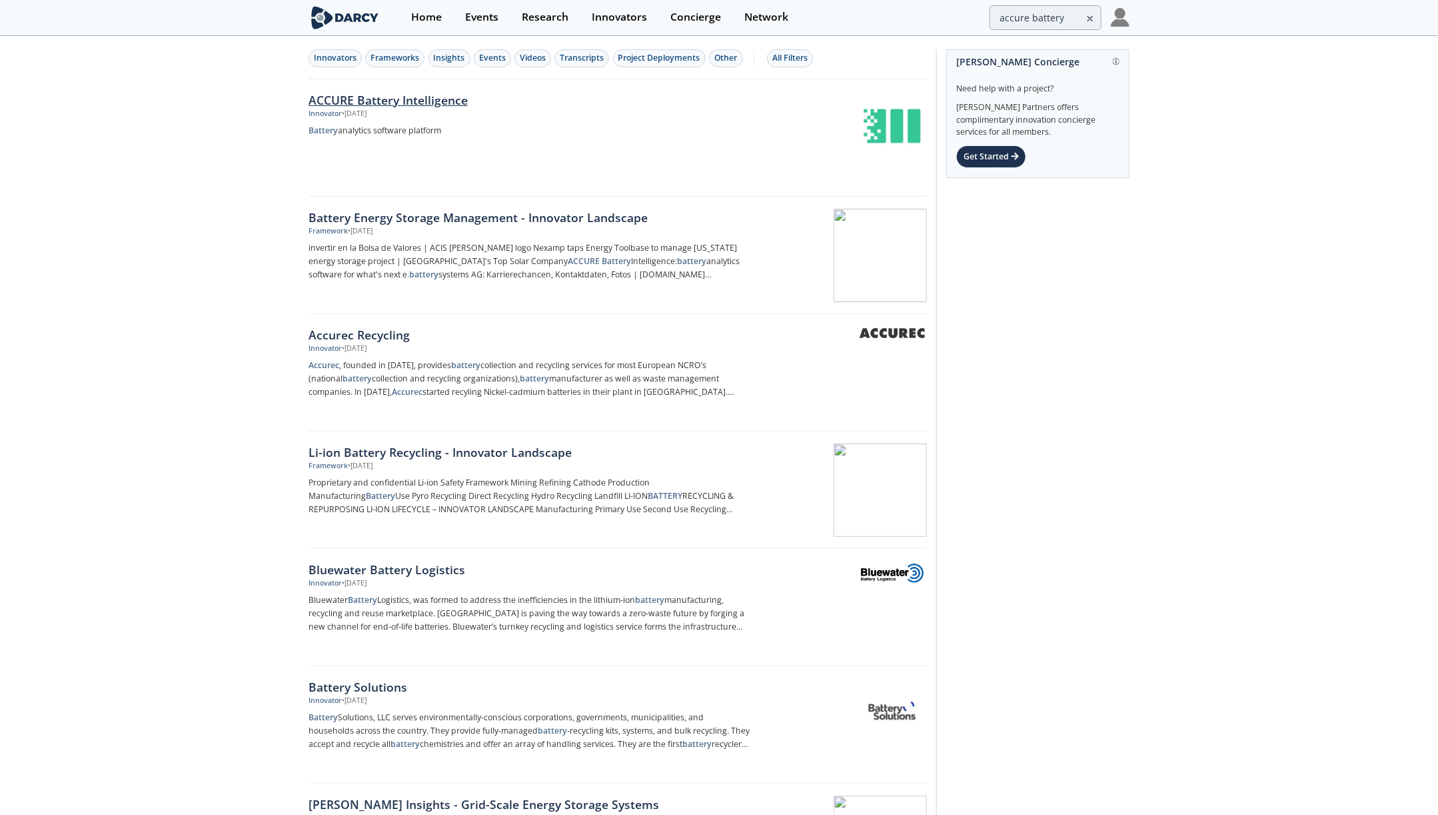
click at [526, 107] on div "ACCURE Battery Intelligence" at bounding box center [529, 99] width 441 height 17
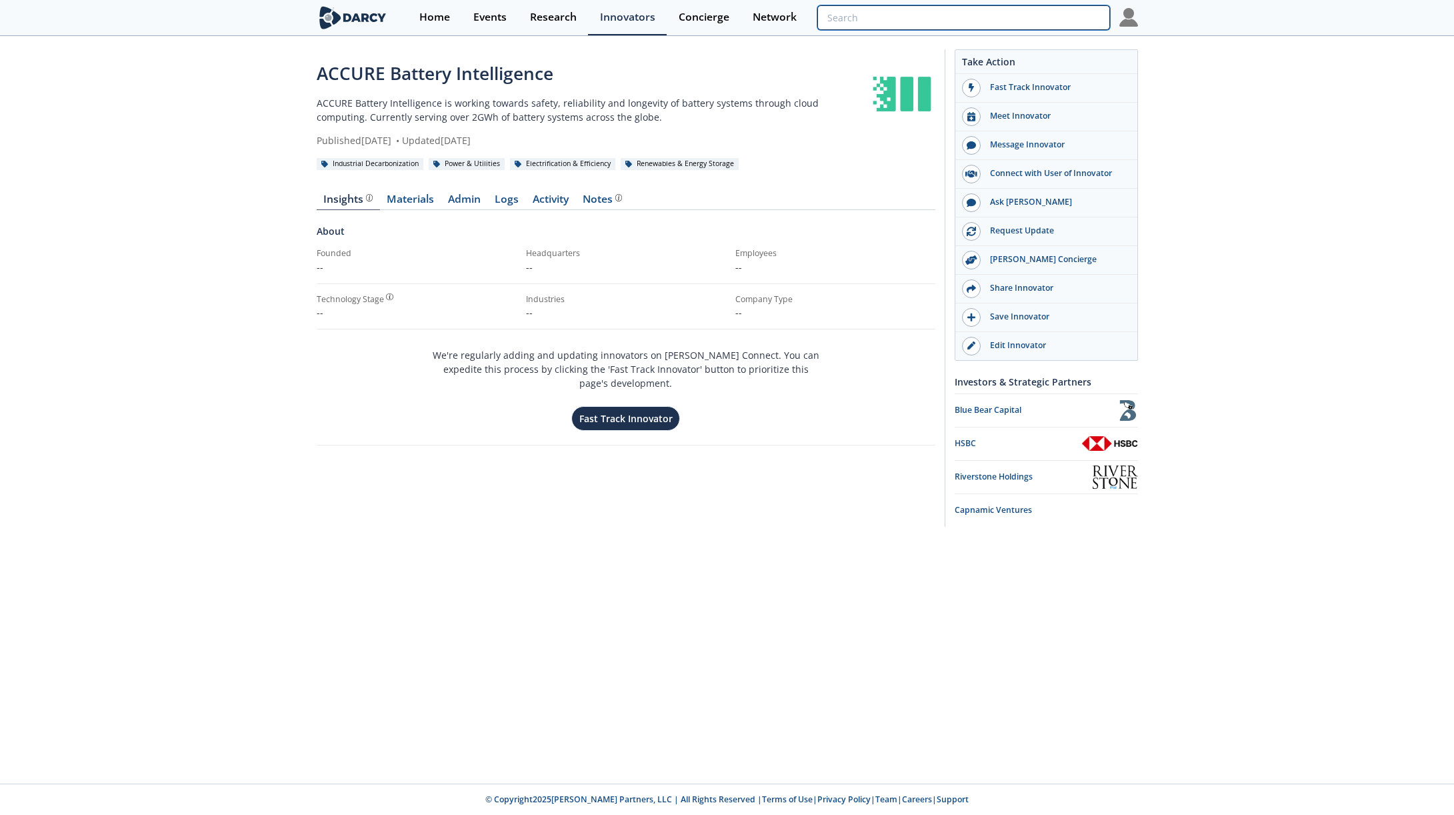
click at [1048, 19] on input "search" at bounding box center [963, 17] width 292 height 25
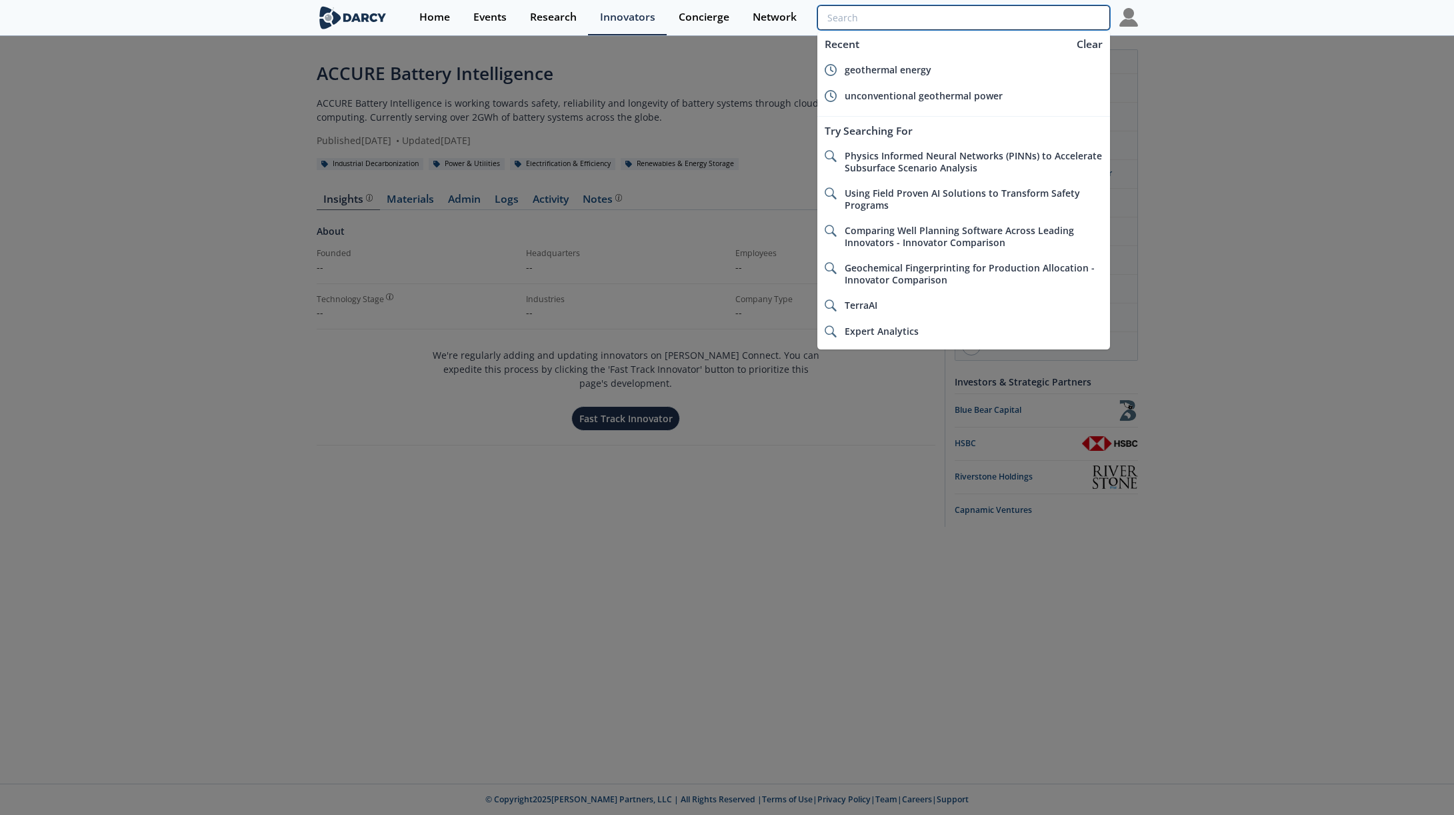
paste input "Acelerex"
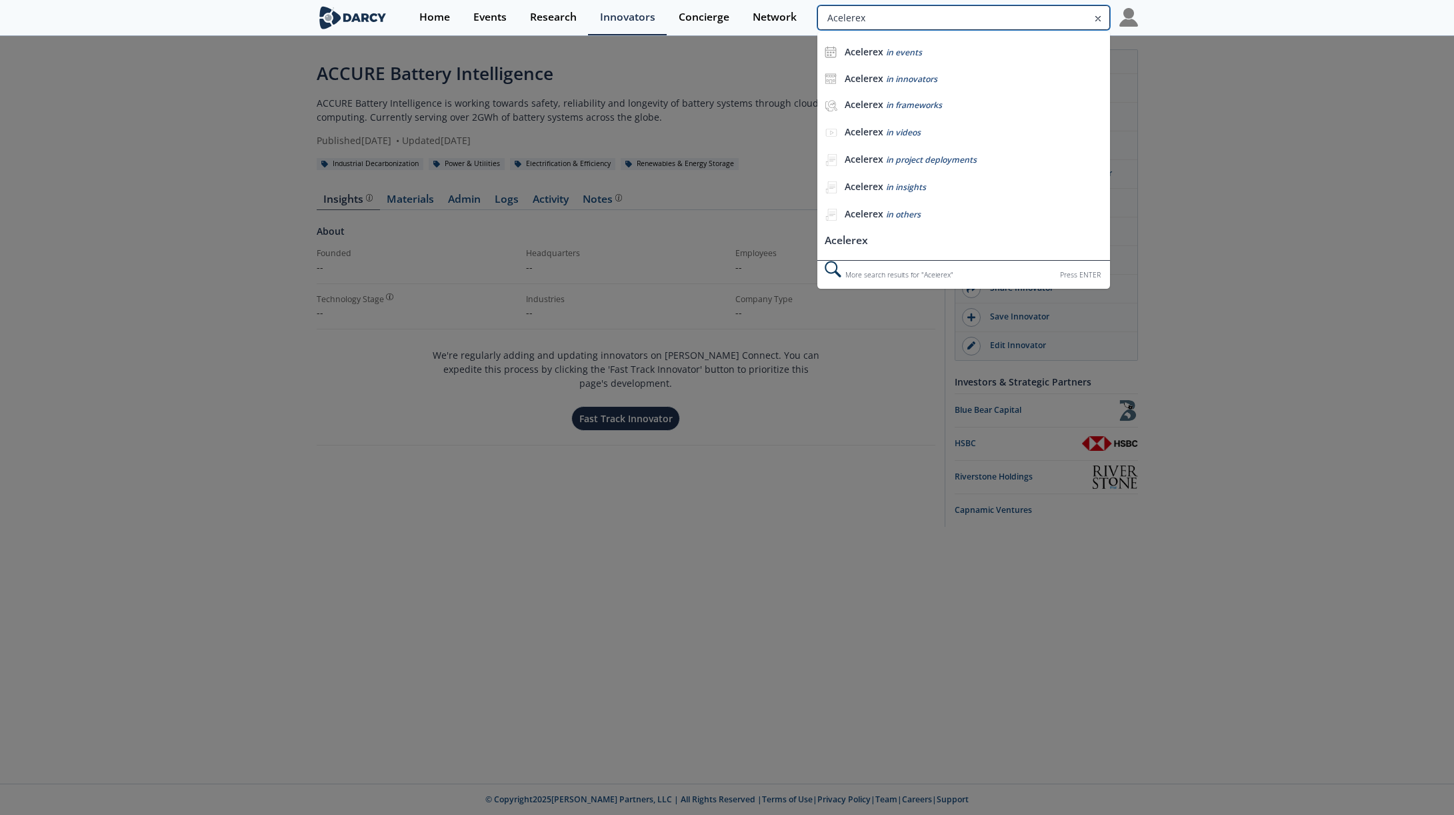
type input "Acelerex"
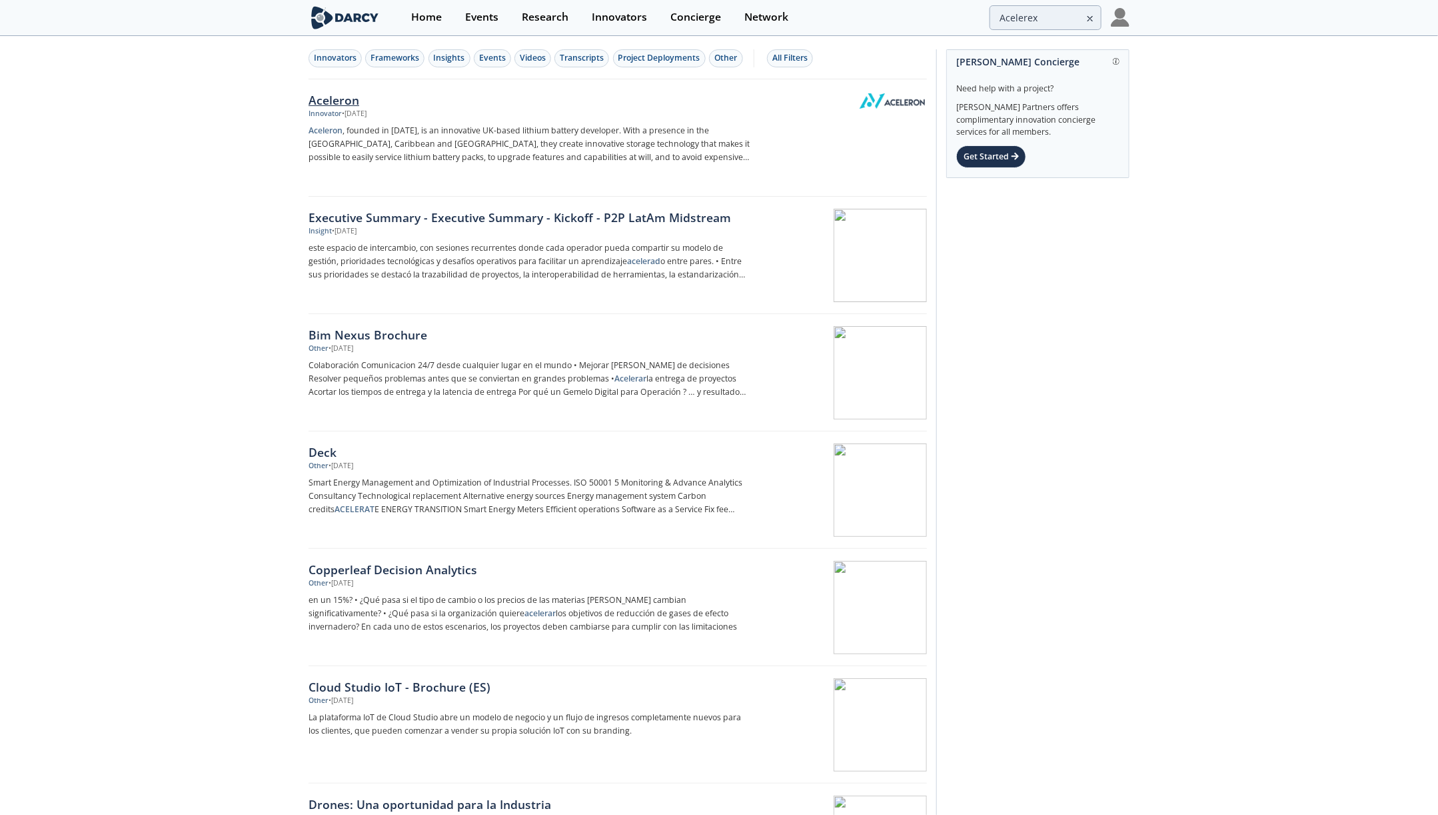
drag, startPoint x: 526, startPoint y: 81, endPoint x: 634, endPoint y: 123, distance: 116.1
click at [1046, 9] on input "Acelerex" at bounding box center [956, 17] width 292 height 25
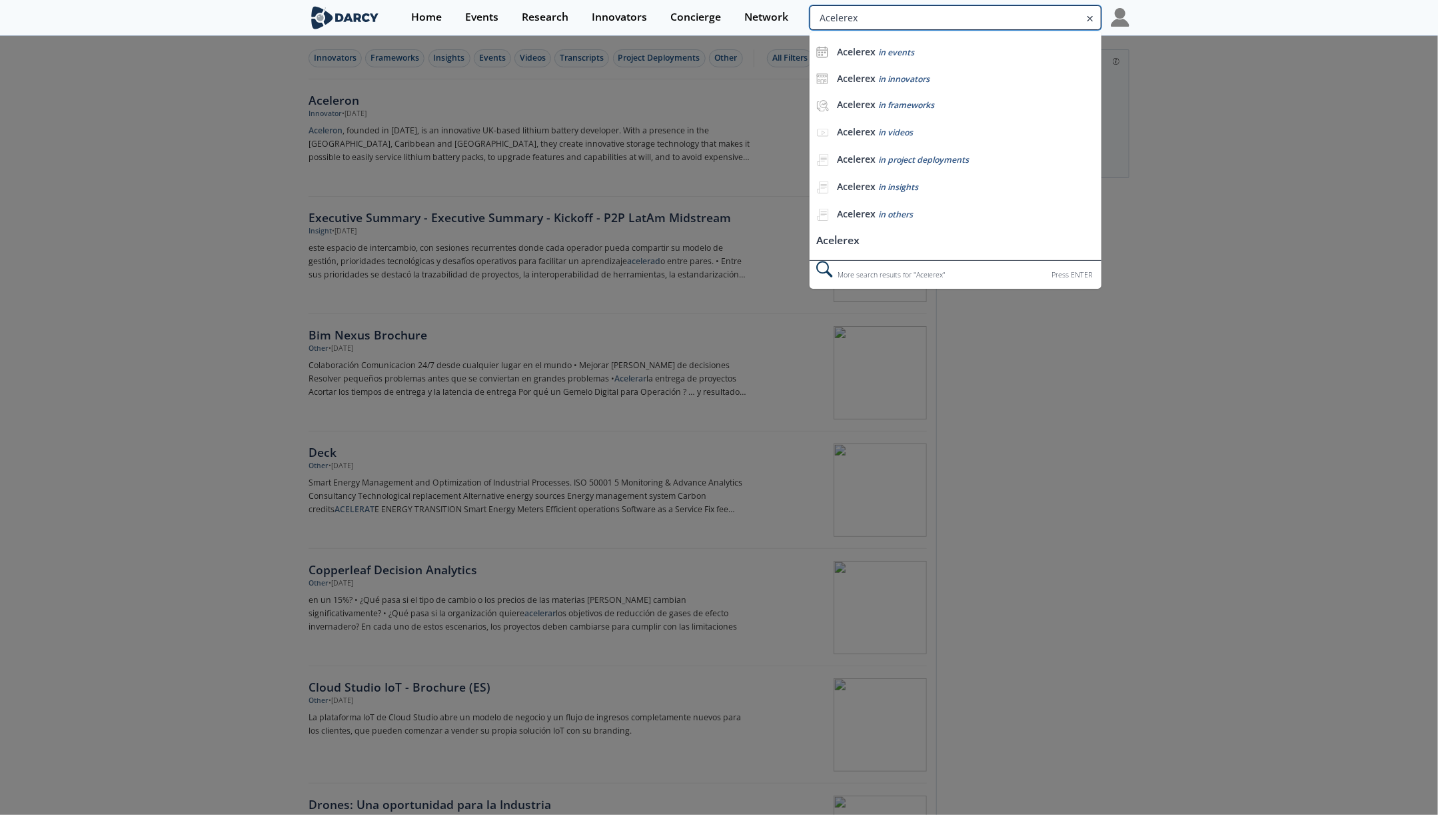
click at [1046, 9] on input "Acelerex" at bounding box center [956, 17] width 292 height 25
